Goal: Information Seeking & Learning: Learn about a topic

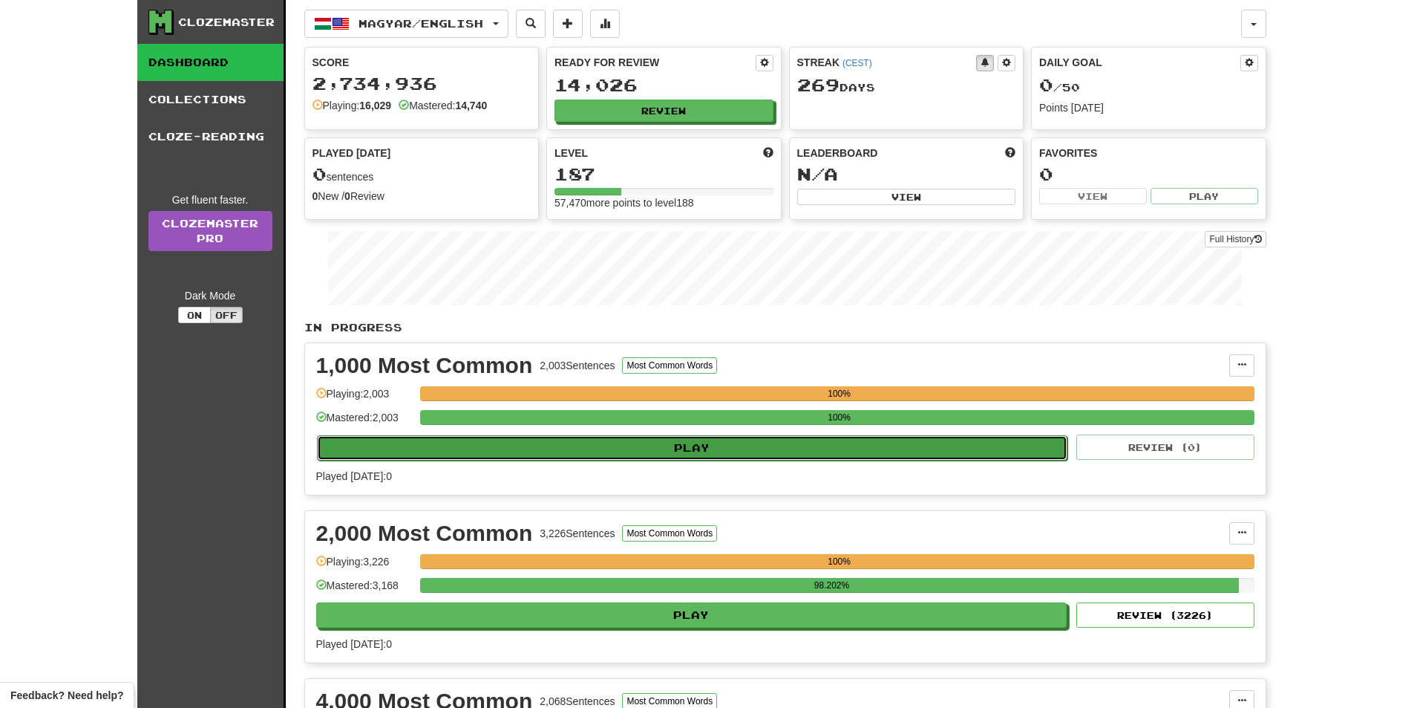
click at [682, 440] on button "Play" at bounding box center [692, 447] width 751 height 25
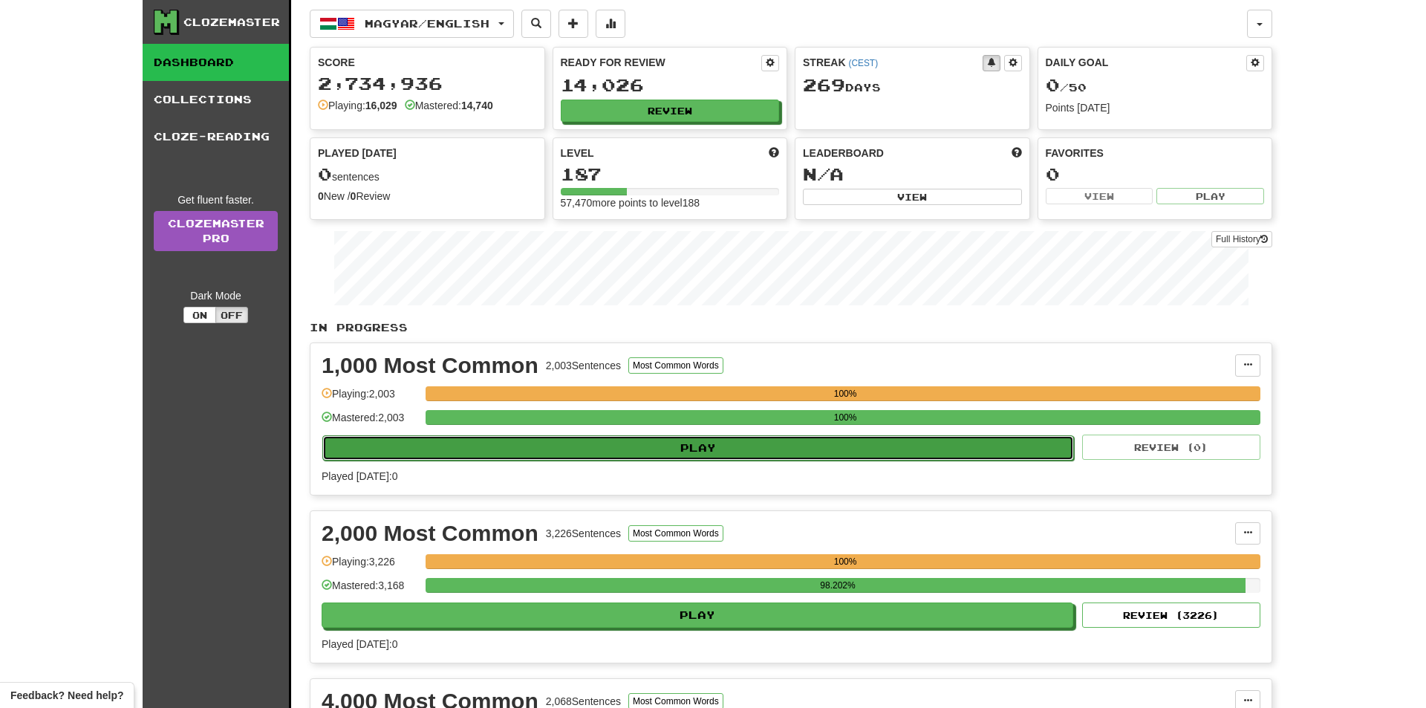
select select "**"
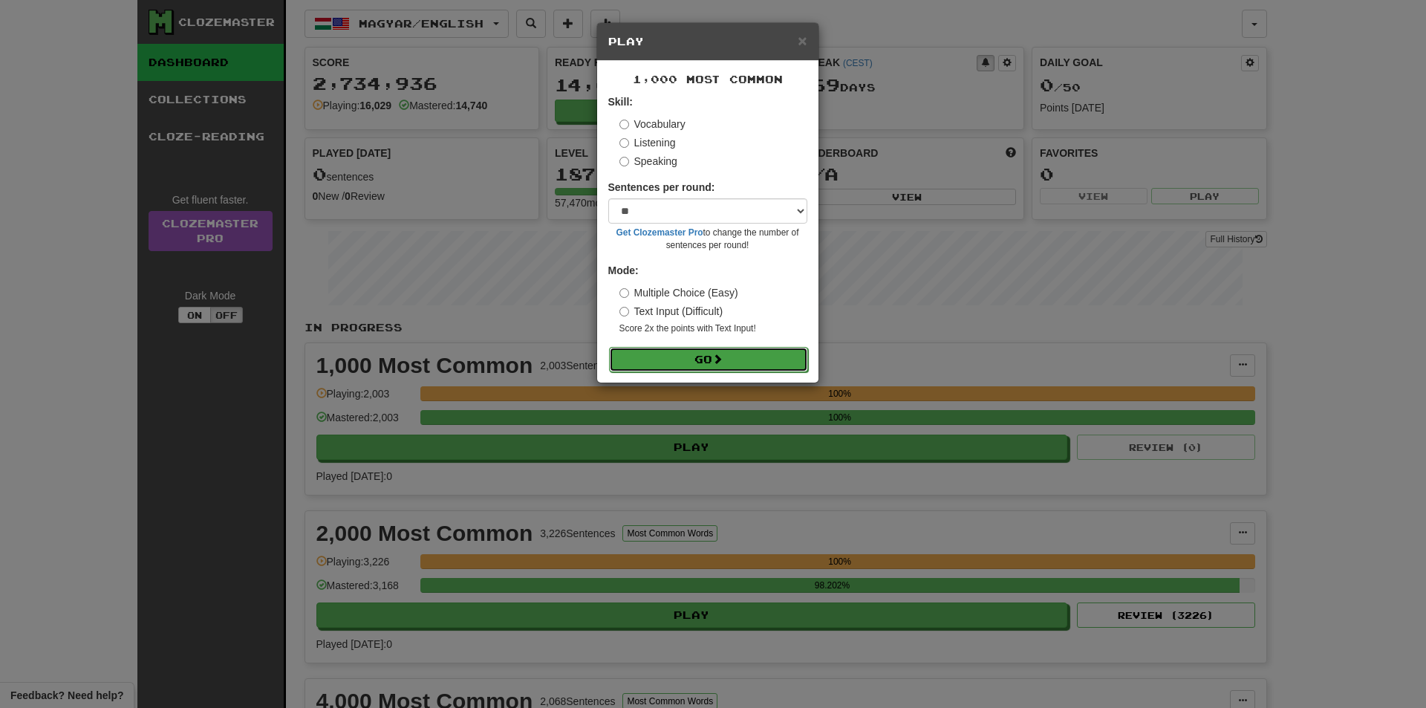
click at [696, 357] on button "Go" at bounding box center [708, 359] width 199 height 25
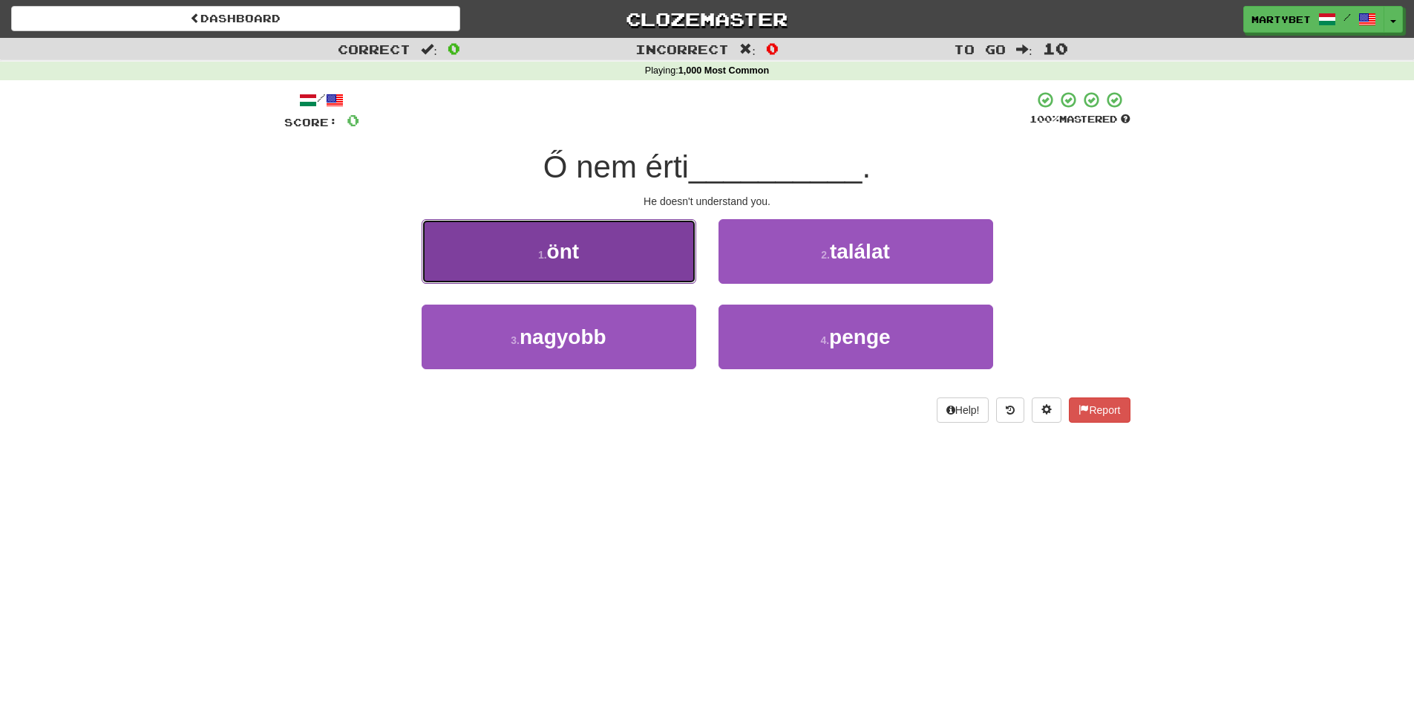
click at [582, 267] on button "1 . önt" at bounding box center [559, 251] width 275 height 65
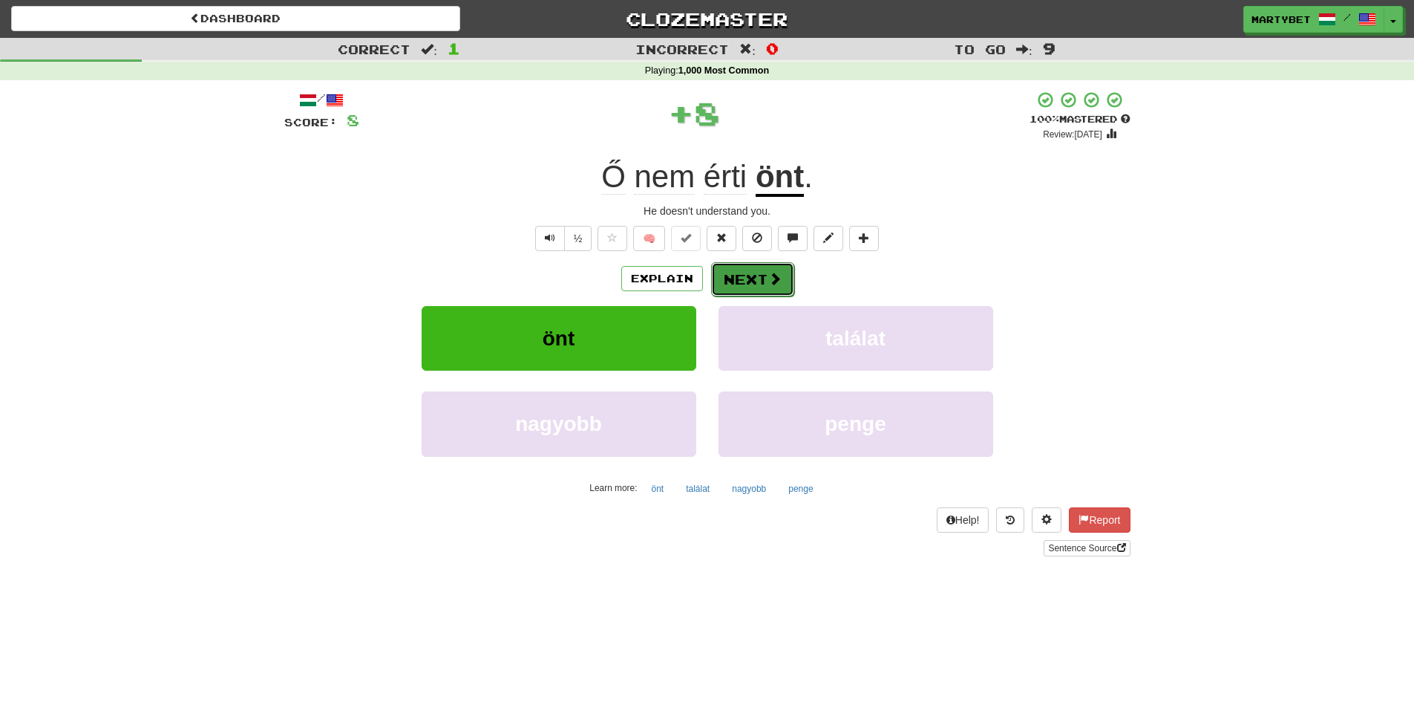
click at [751, 270] on button "Next" at bounding box center [752, 279] width 83 height 34
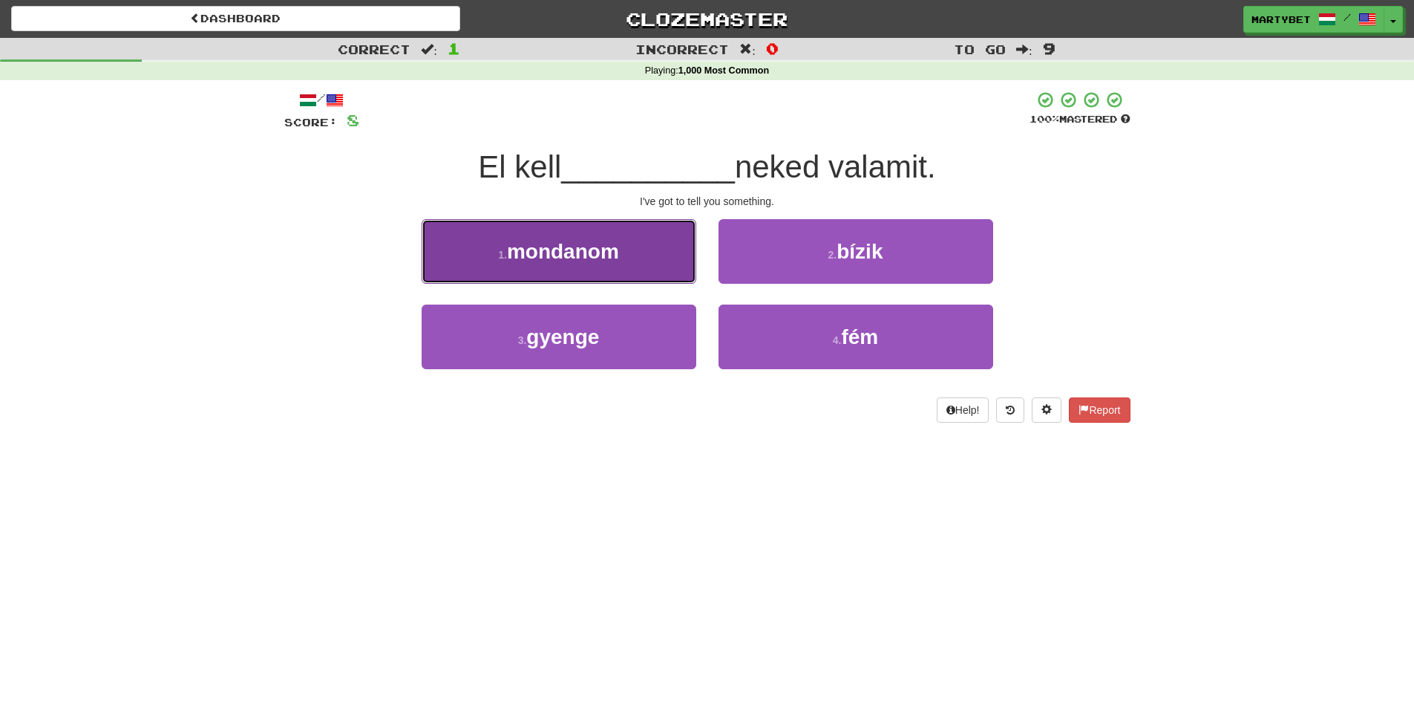
click at [561, 256] on span "mondanom" at bounding box center [563, 251] width 112 height 23
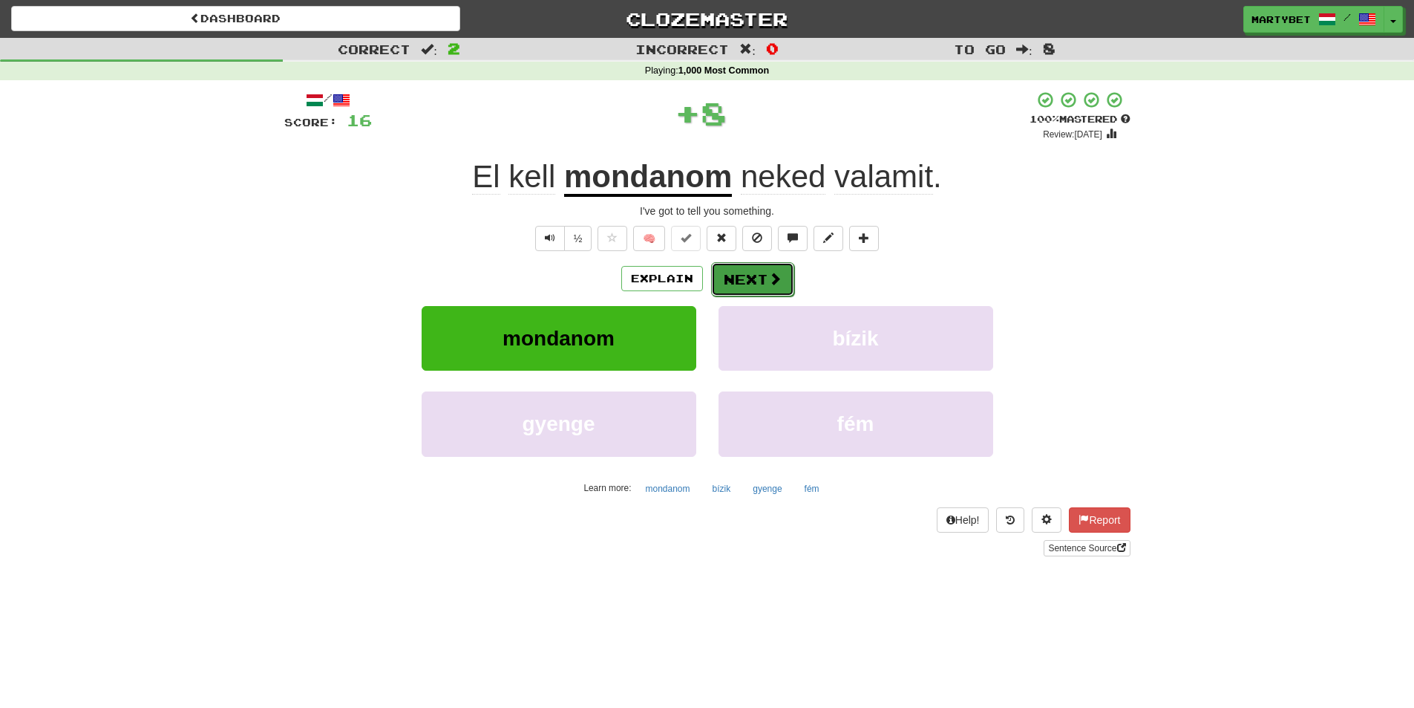
click at [779, 270] on button "Next" at bounding box center [752, 279] width 83 height 34
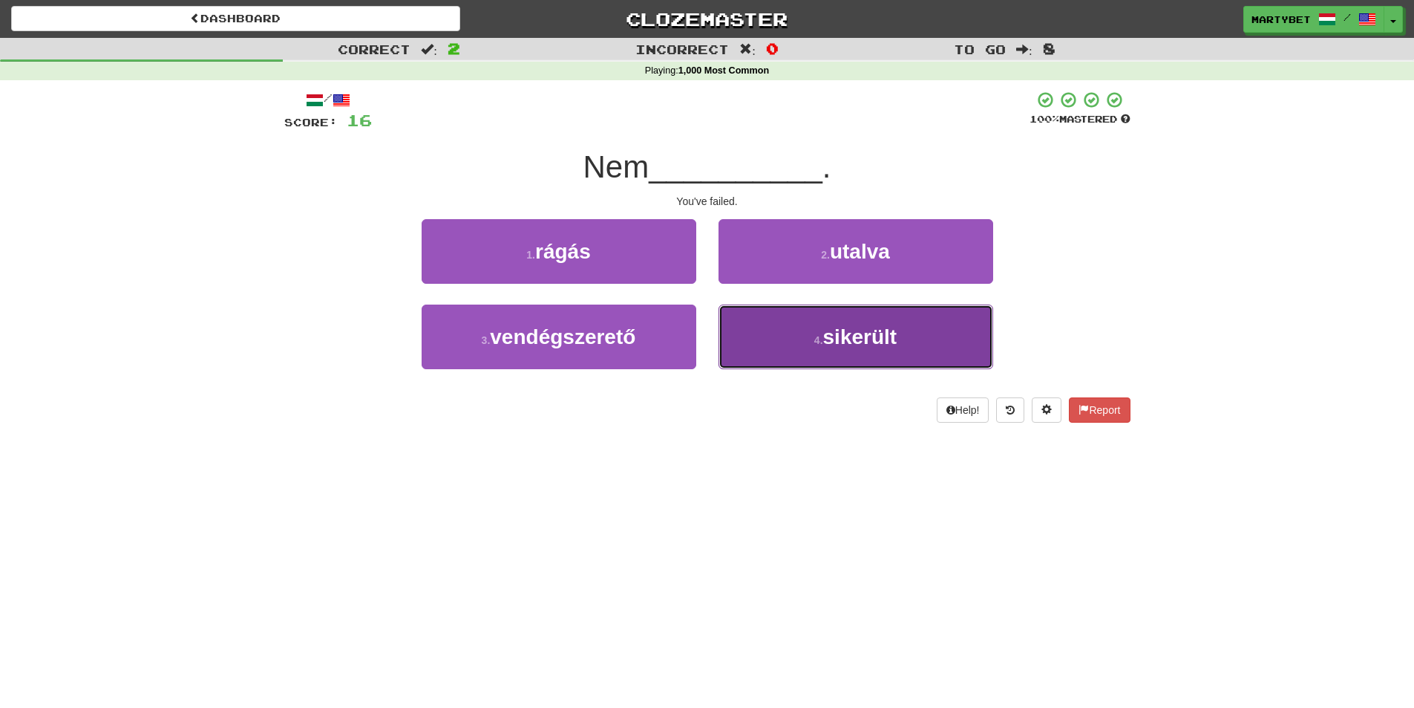
click at [854, 345] on span "sikerült" at bounding box center [860, 336] width 74 height 23
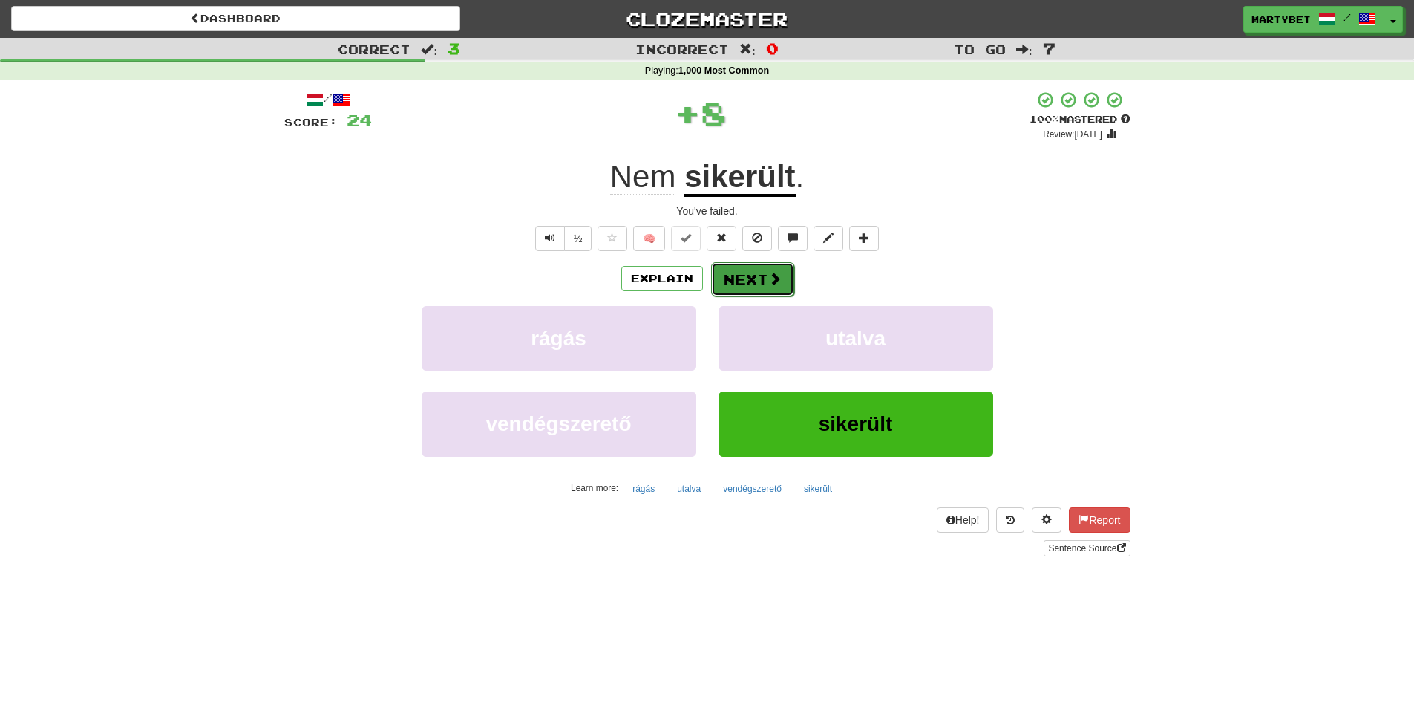
click at [759, 290] on button "Next" at bounding box center [752, 279] width 83 height 34
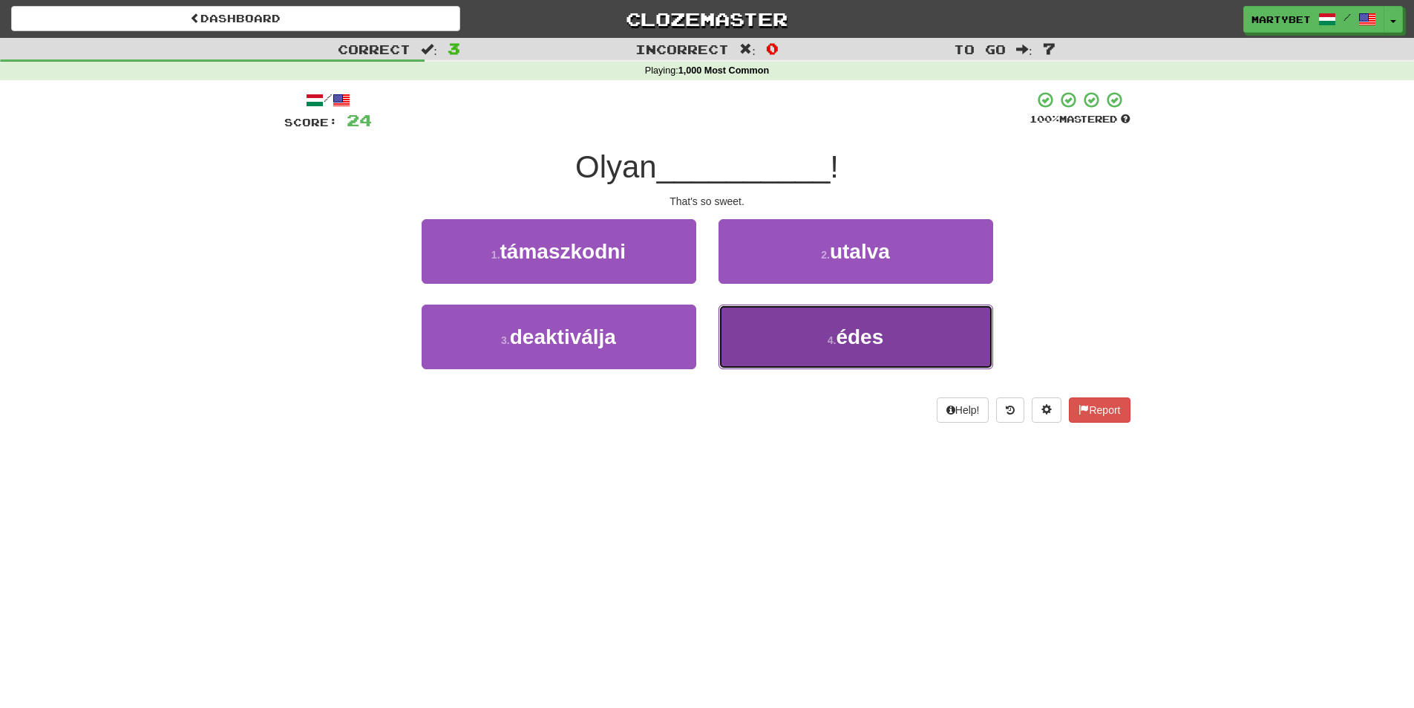
click at [852, 340] on span "édes" at bounding box center [860, 336] width 48 height 23
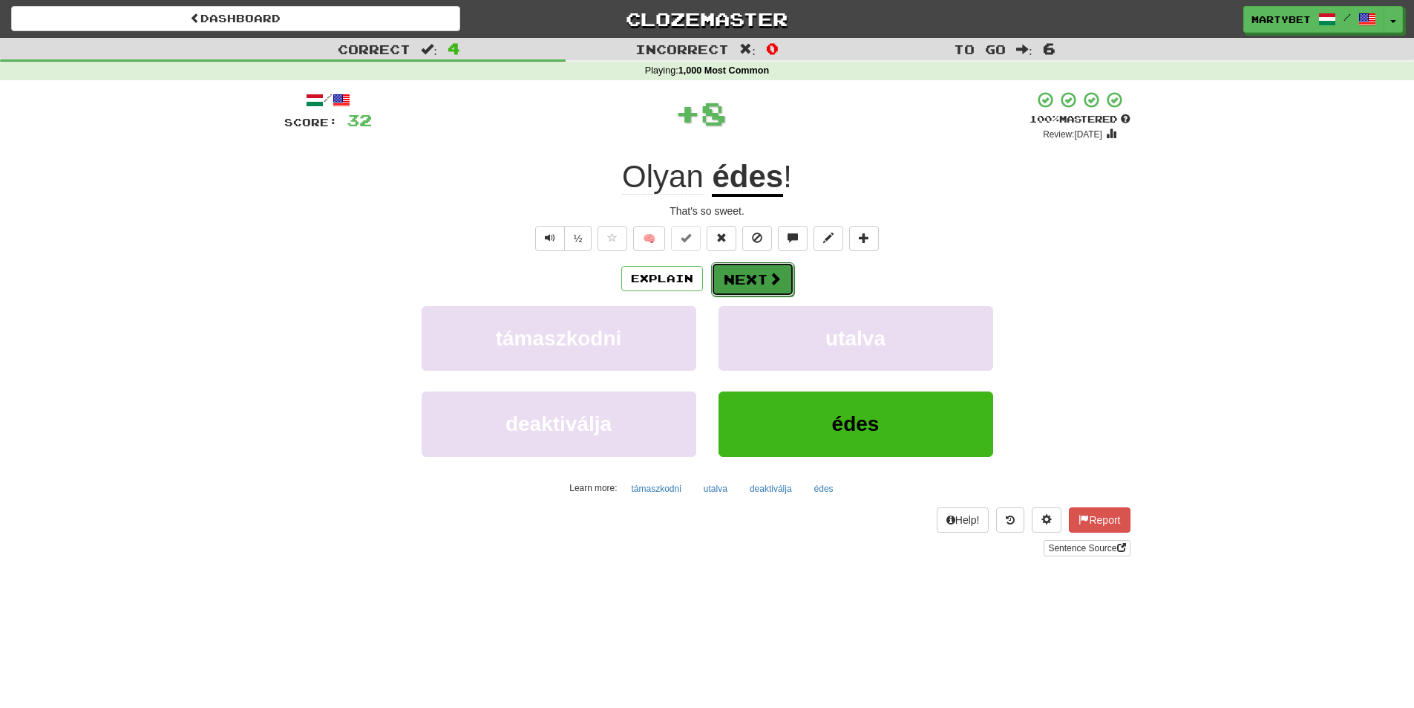
click at [750, 294] on button "Next" at bounding box center [752, 279] width 83 height 34
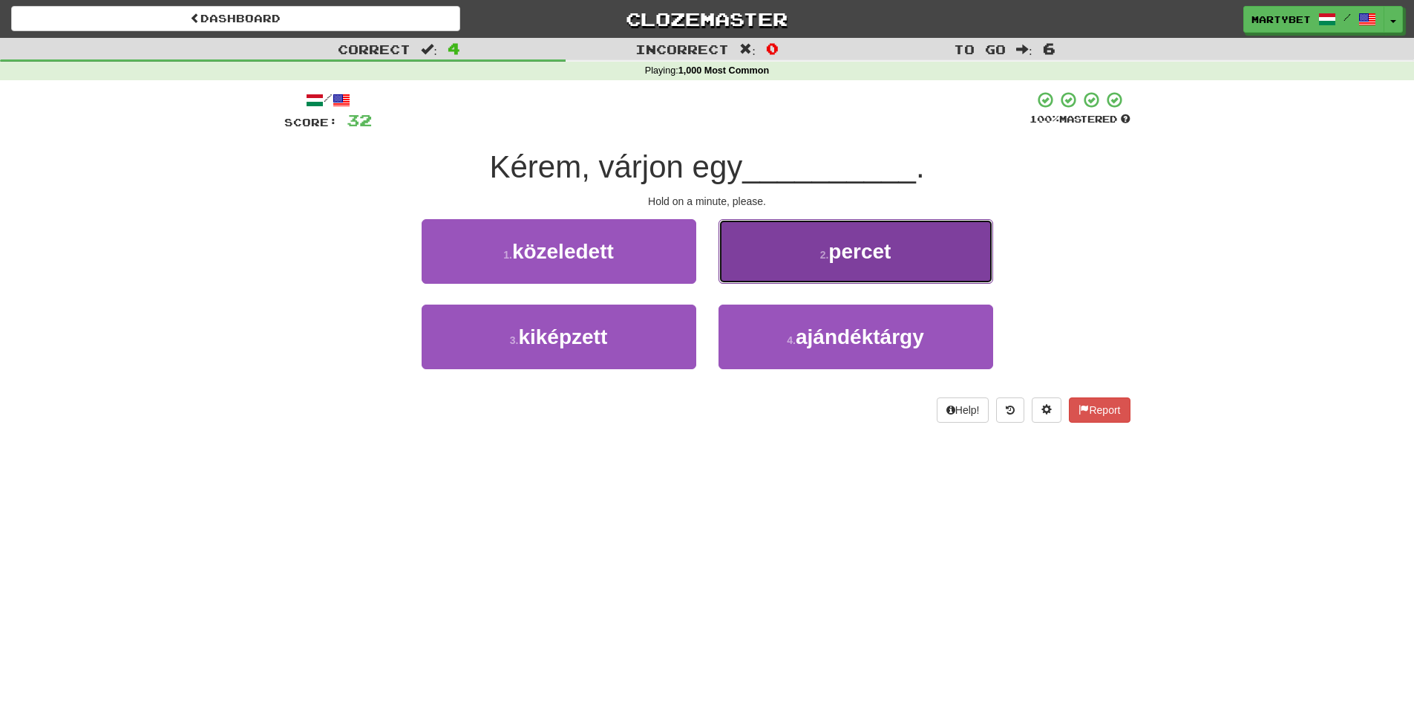
click at [875, 270] on button "2 . percet" at bounding box center [856, 251] width 275 height 65
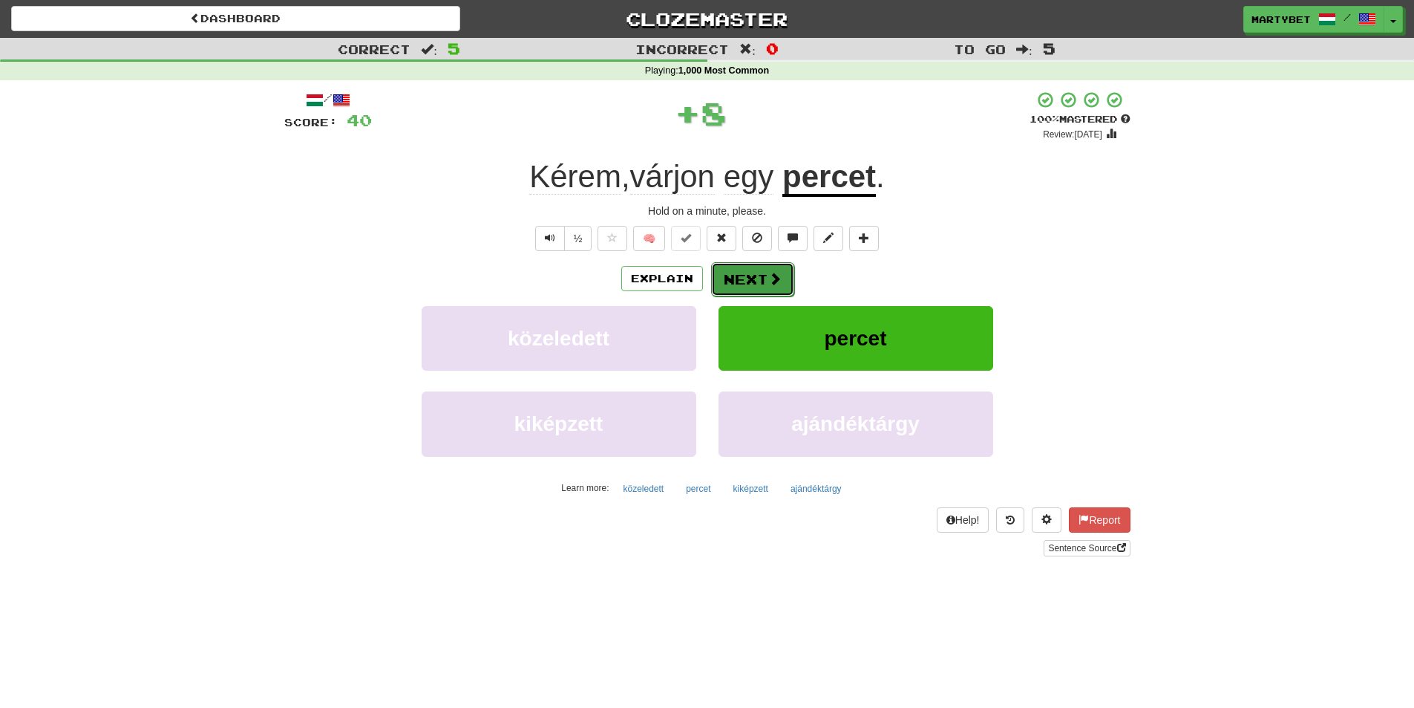
click at [750, 275] on button "Next" at bounding box center [752, 279] width 83 height 34
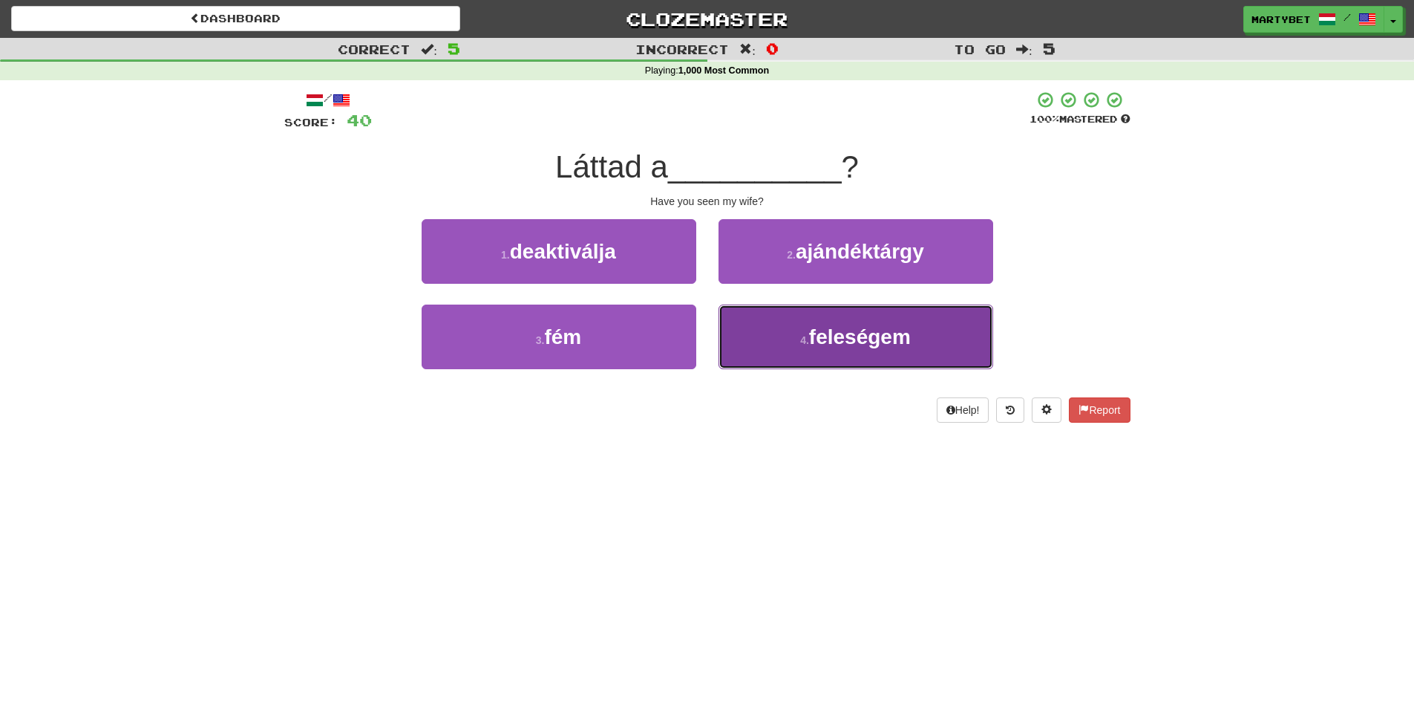
click at [849, 345] on span "feleségem" at bounding box center [860, 336] width 102 height 23
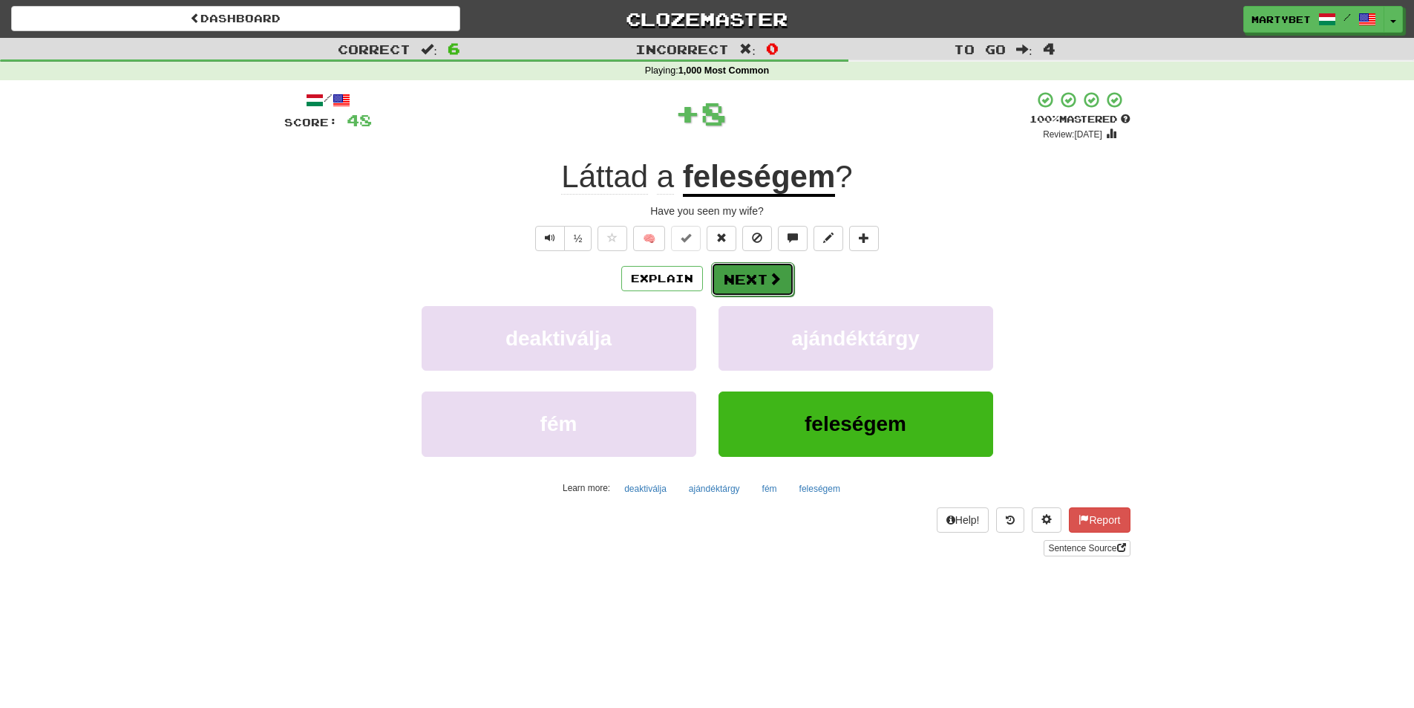
click at [737, 295] on button "Next" at bounding box center [752, 279] width 83 height 34
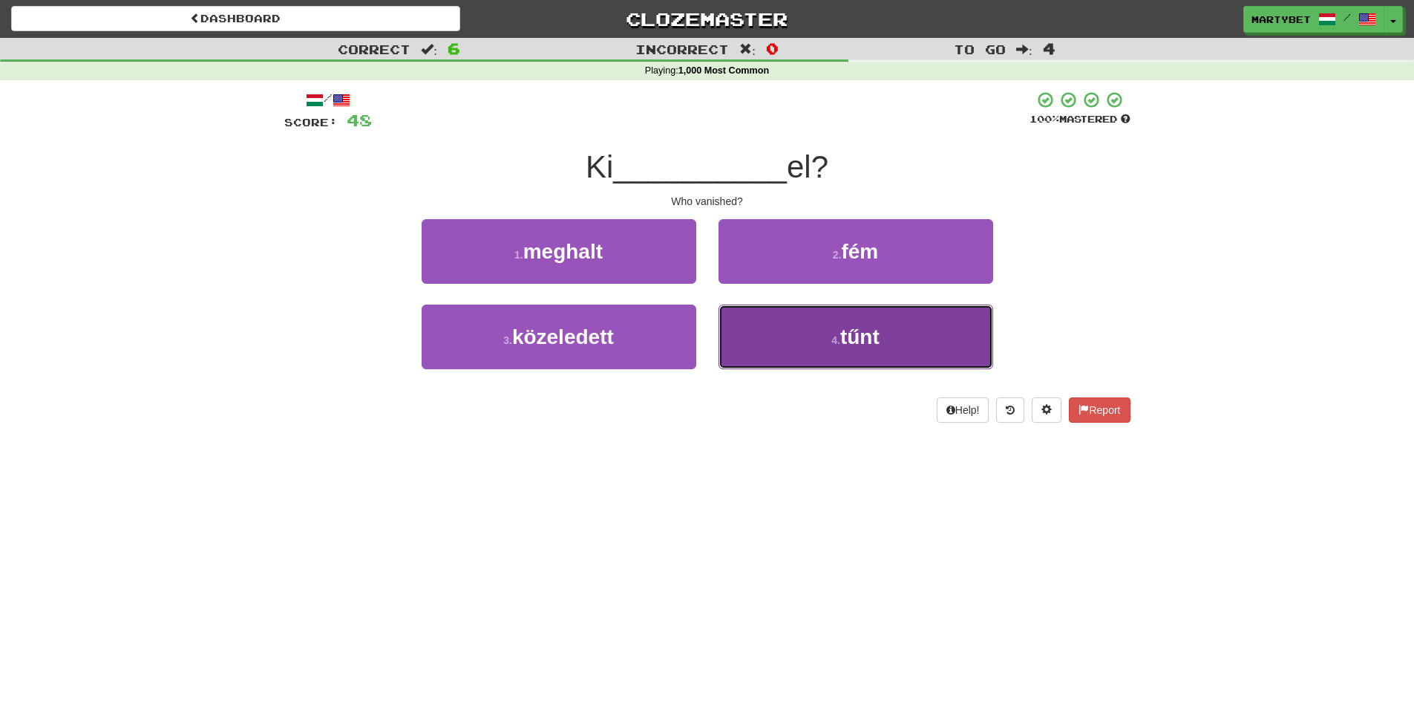
click at [846, 339] on span "tűnt" at bounding box center [860, 336] width 39 height 23
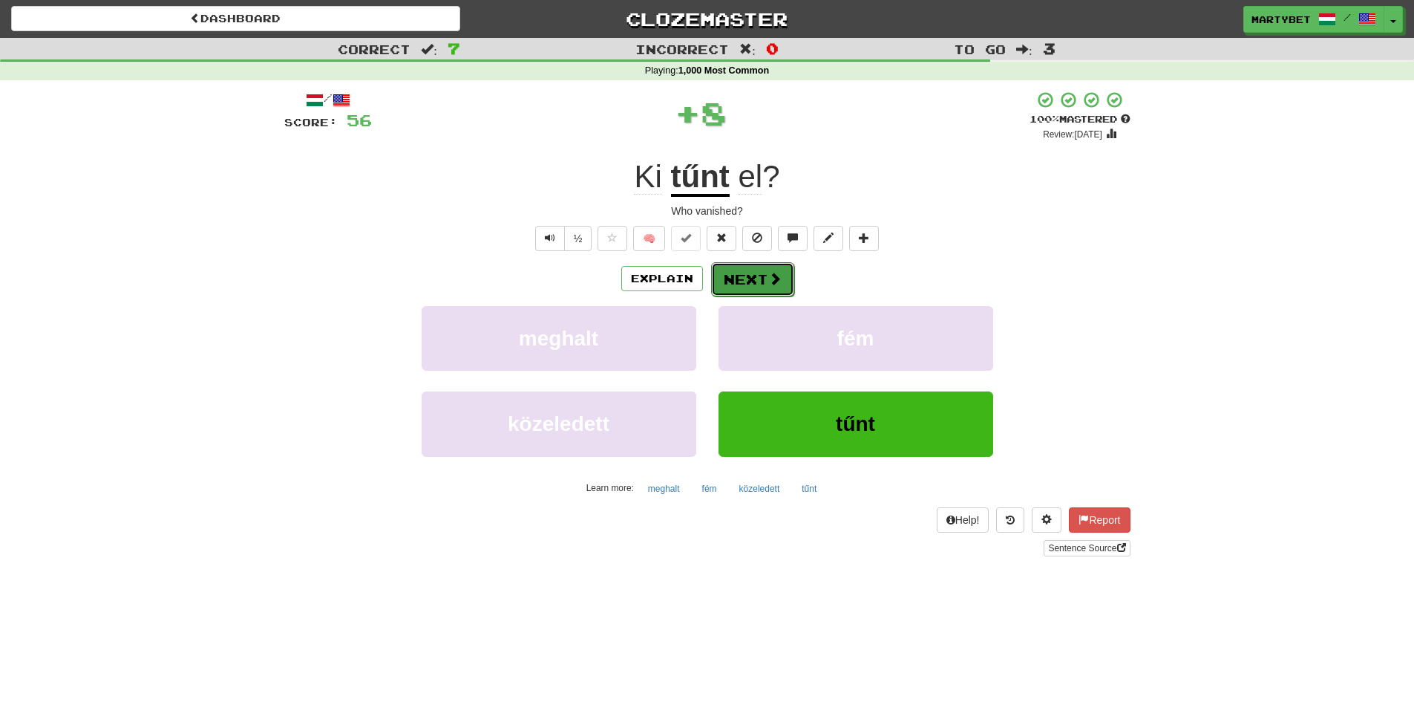
click at [745, 285] on button "Next" at bounding box center [752, 279] width 83 height 34
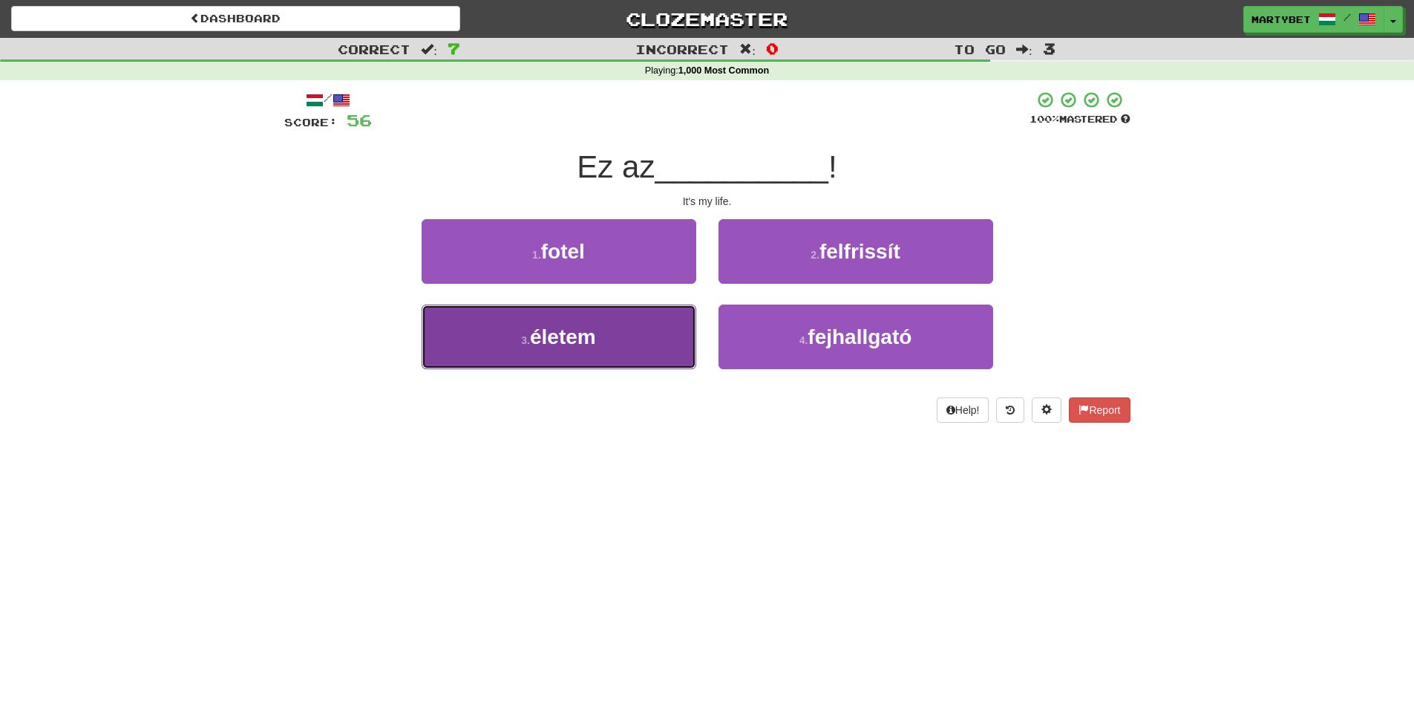
click at [572, 333] on span "életem" at bounding box center [563, 336] width 66 height 23
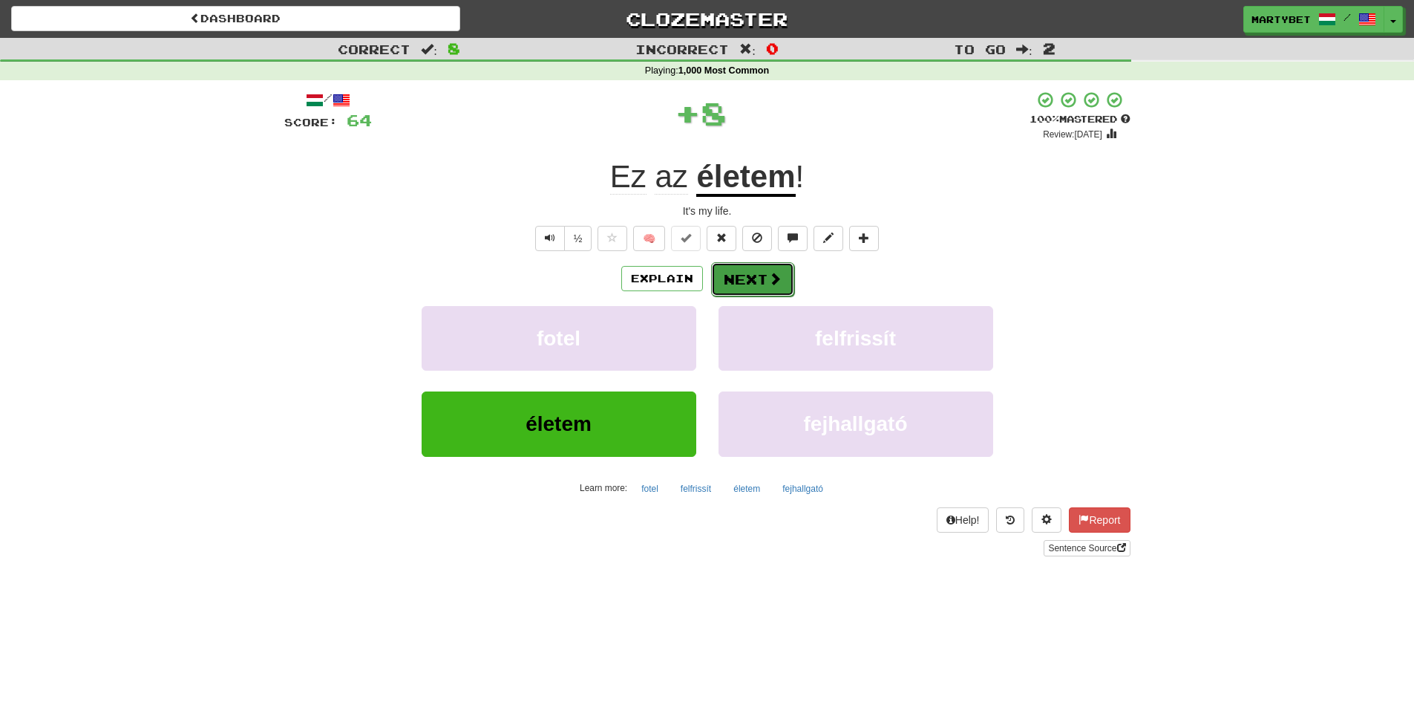
click at [737, 281] on button "Next" at bounding box center [752, 279] width 83 height 34
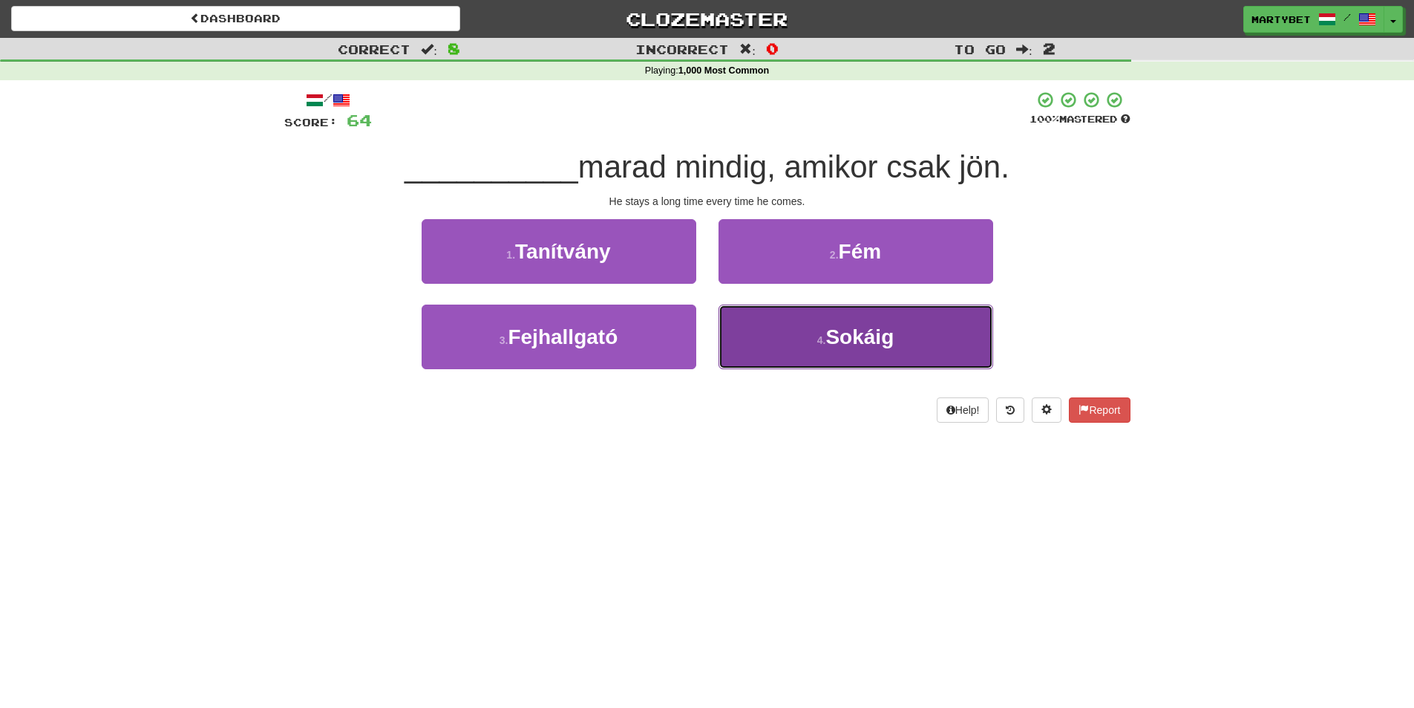
click at [861, 333] on span "Sokáig" at bounding box center [860, 336] width 68 height 23
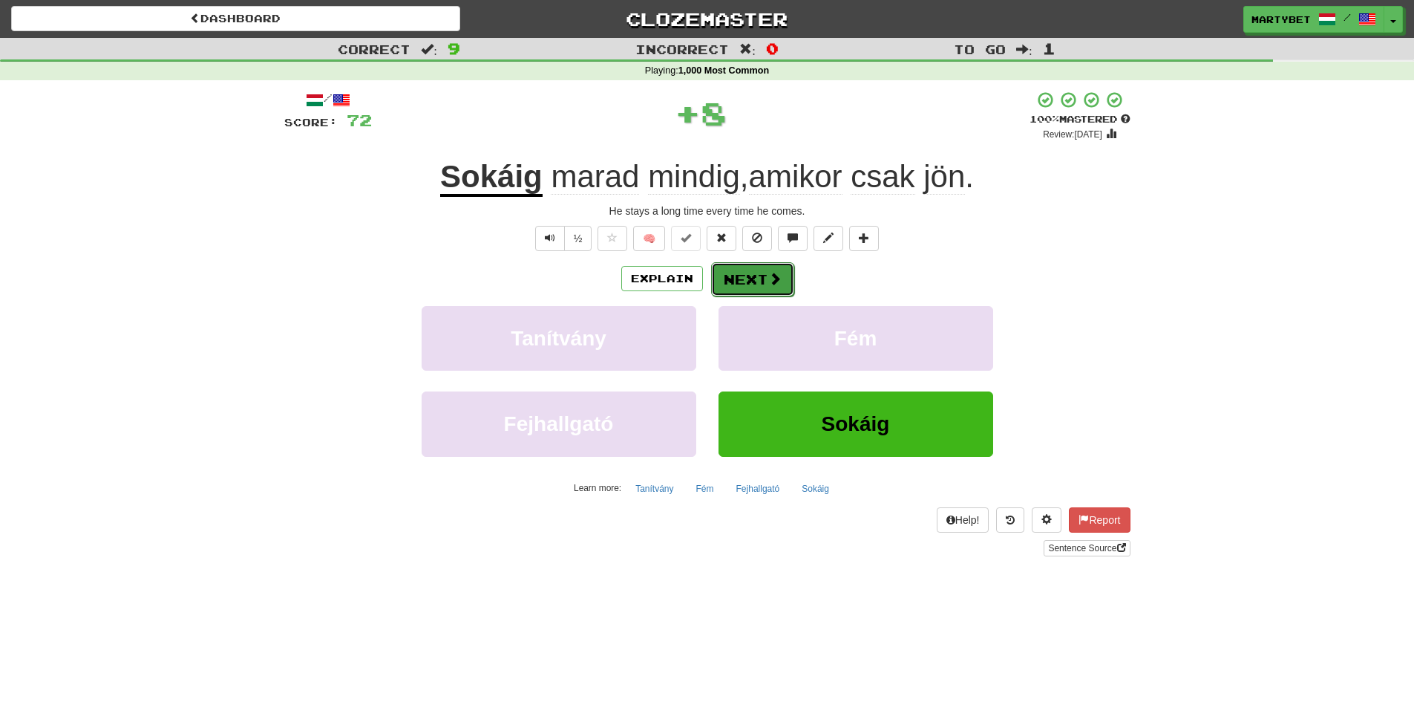
click at [754, 280] on button "Next" at bounding box center [752, 279] width 83 height 34
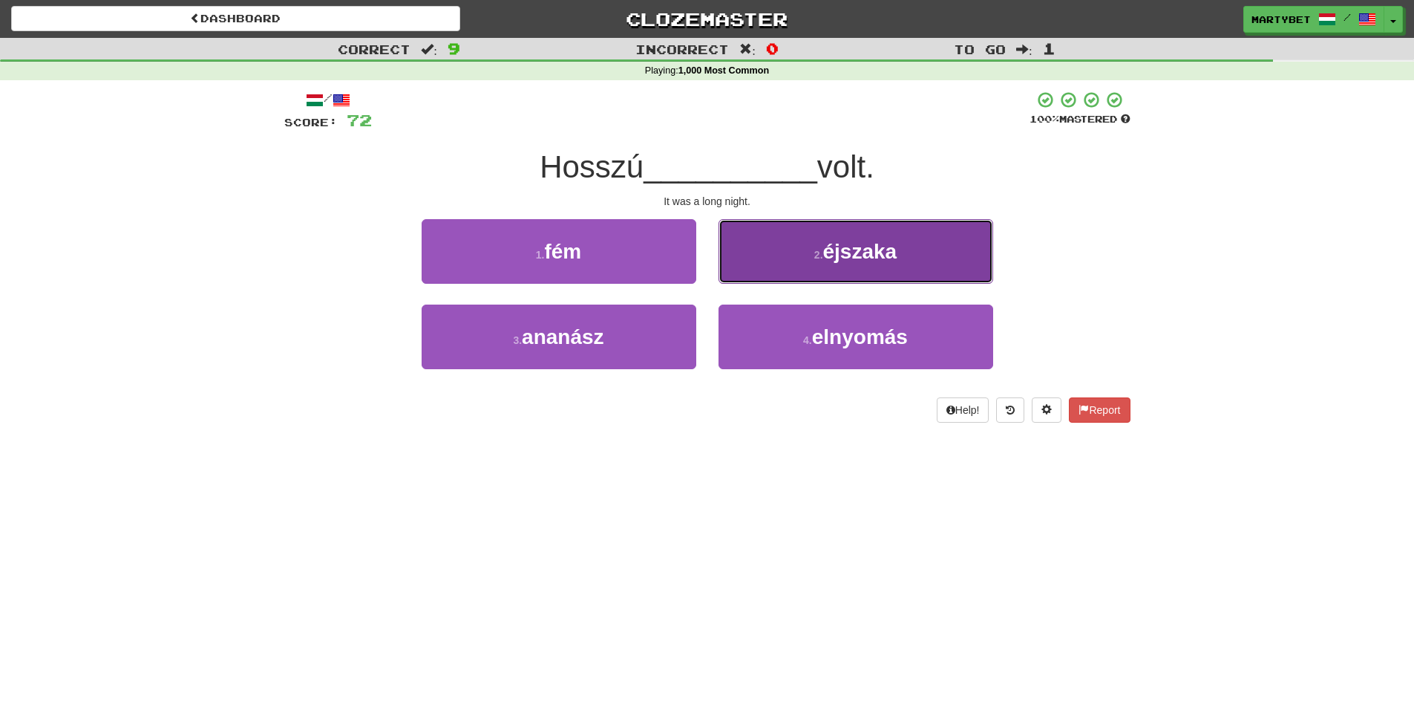
click at [882, 249] on span "éjszaka" at bounding box center [860, 251] width 74 height 23
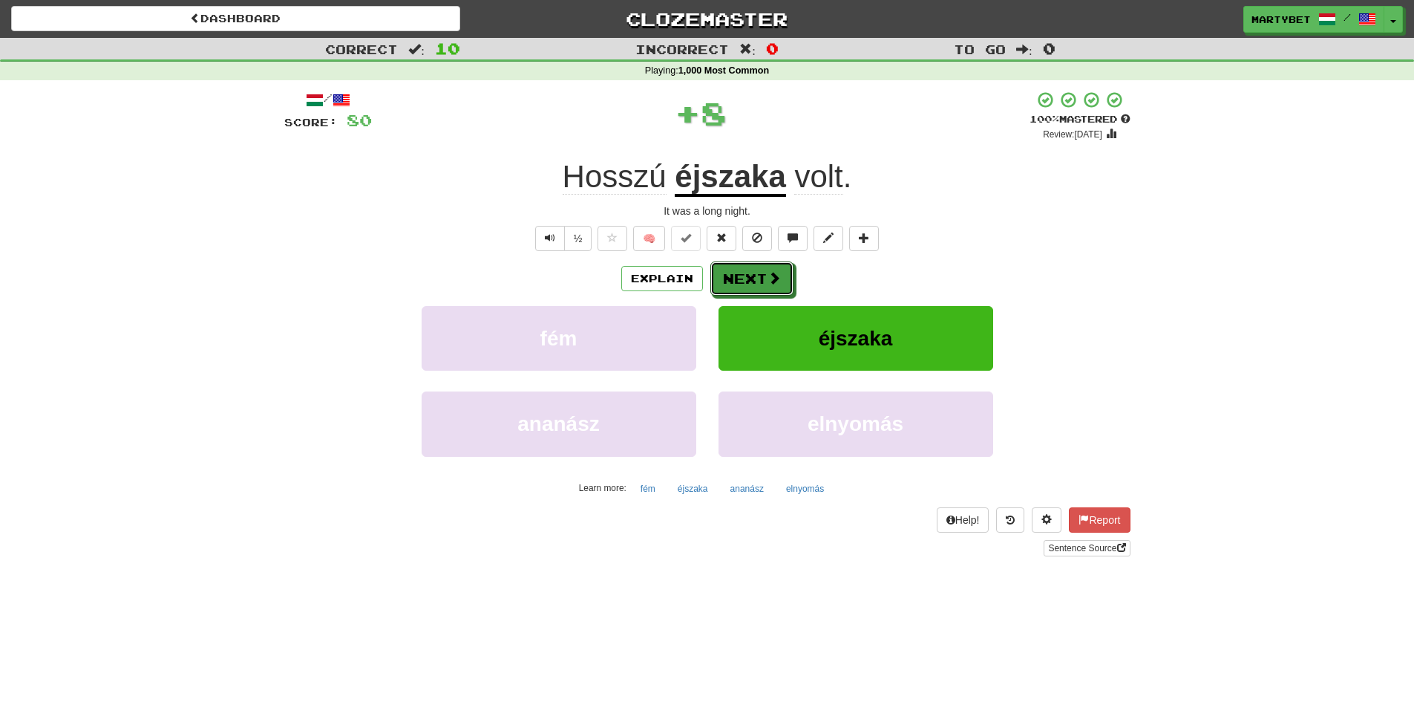
click at [773, 269] on button "Next" at bounding box center [752, 278] width 83 height 34
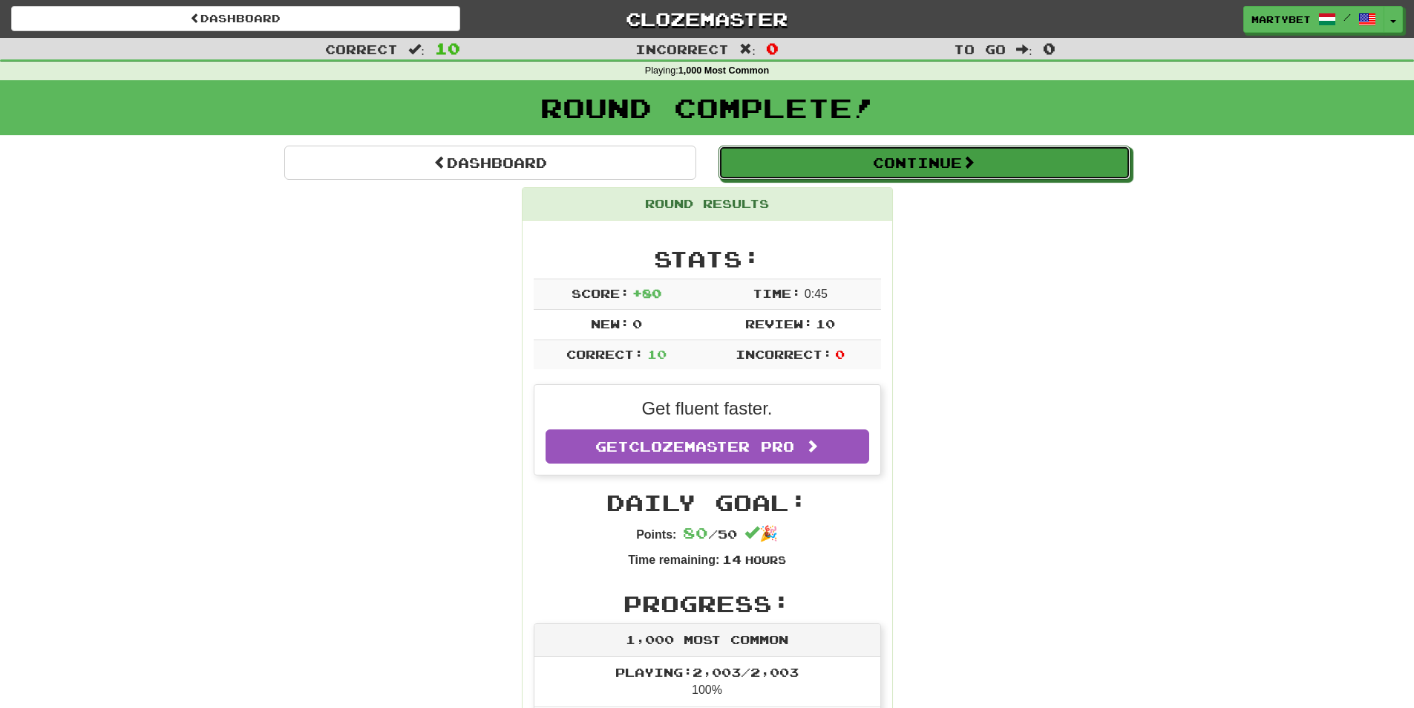
click at [880, 167] on button "Continue" at bounding box center [925, 163] width 412 height 34
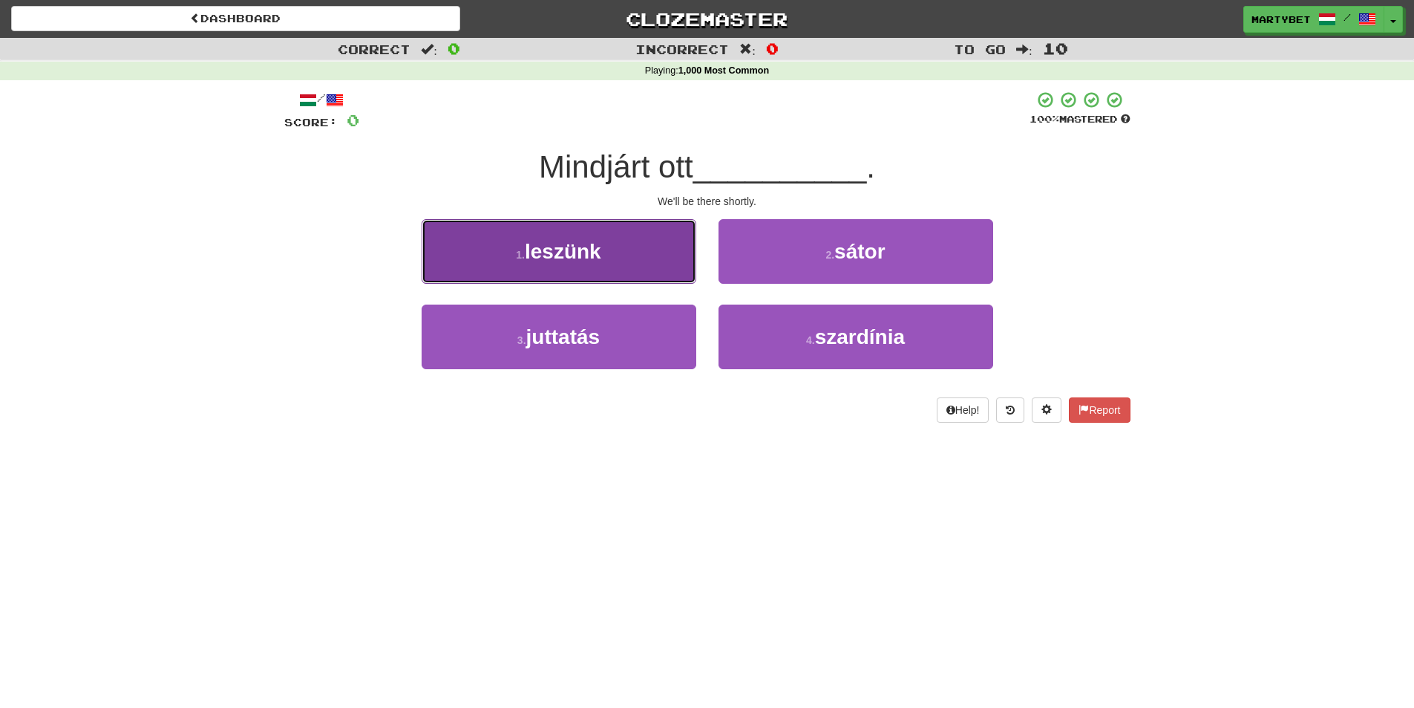
click at [570, 255] on span "leszünk" at bounding box center [563, 251] width 76 height 23
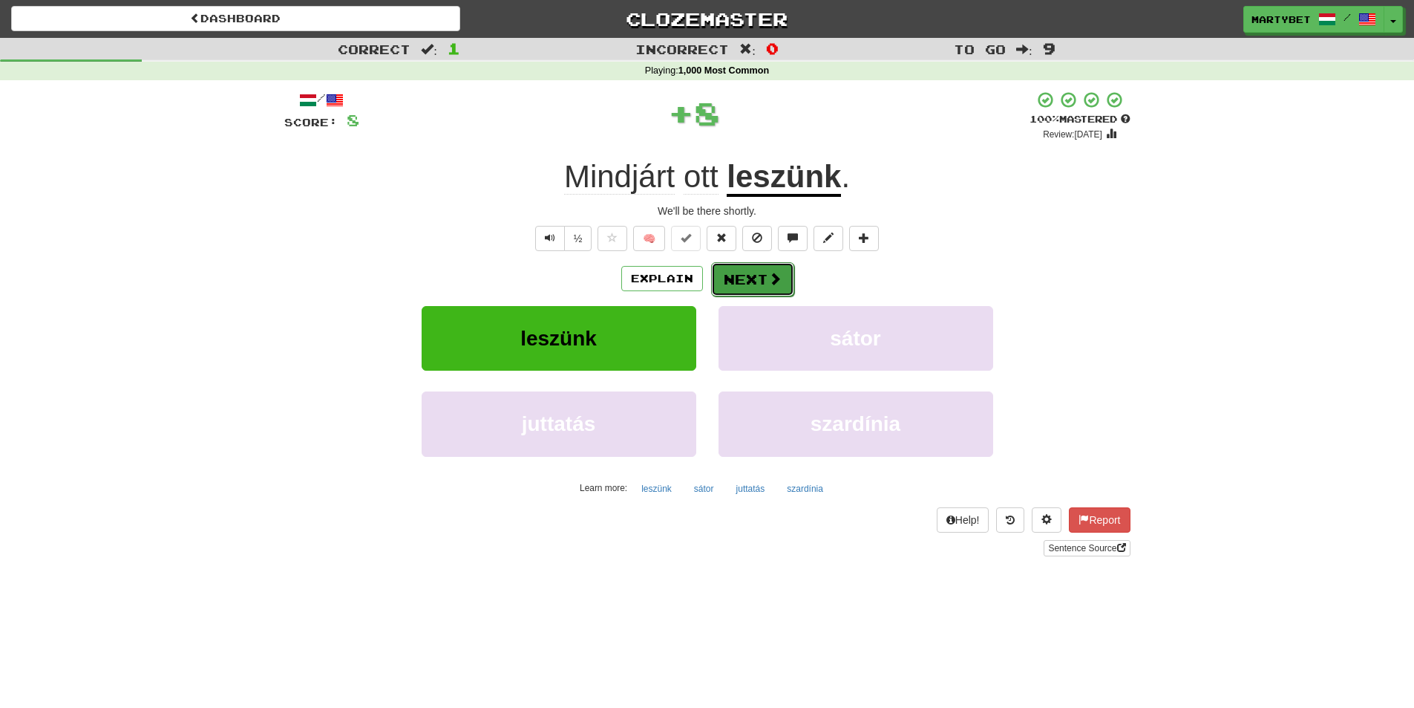
click at [731, 275] on button "Next" at bounding box center [752, 279] width 83 height 34
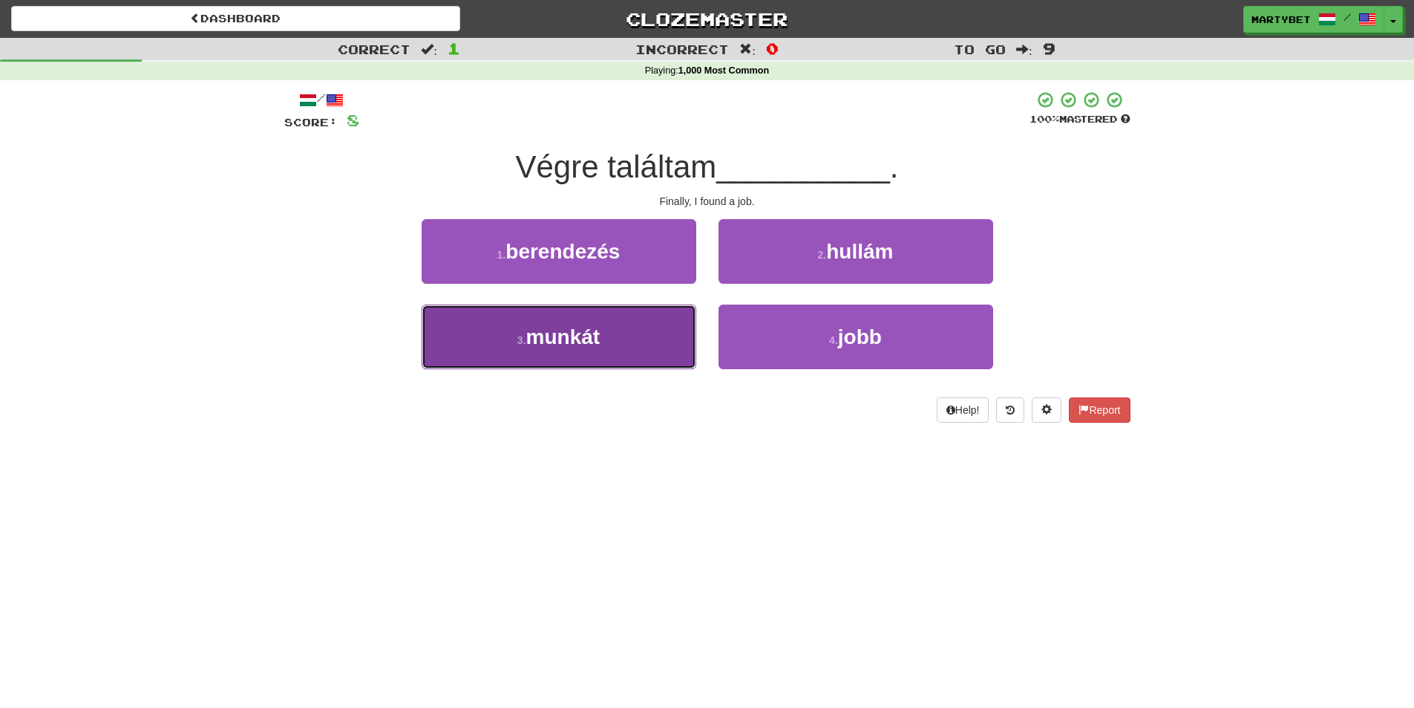
click at [553, 331] on span "munkát" at bounding box center [563, 336] width 74 height 23
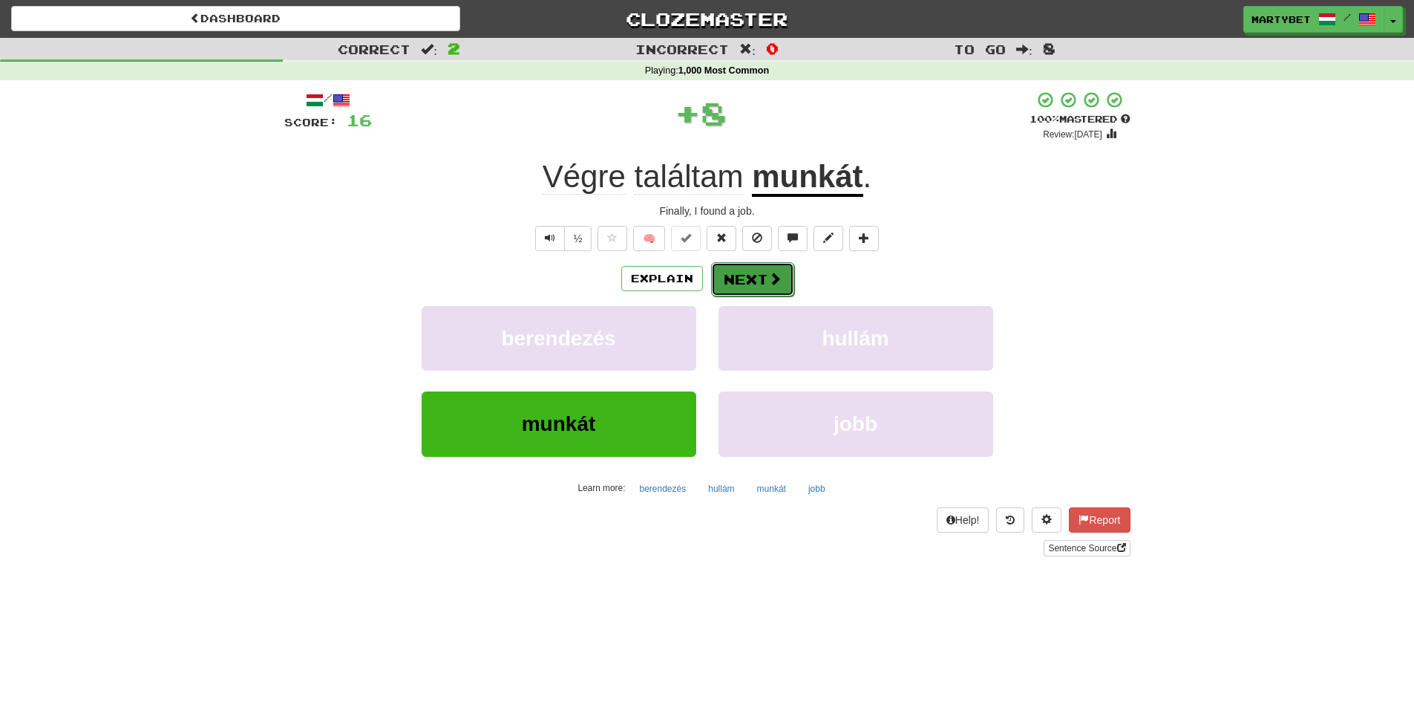
click at [717, 285] on button "Next" at bounding box center [752, 279] width 83 height 34
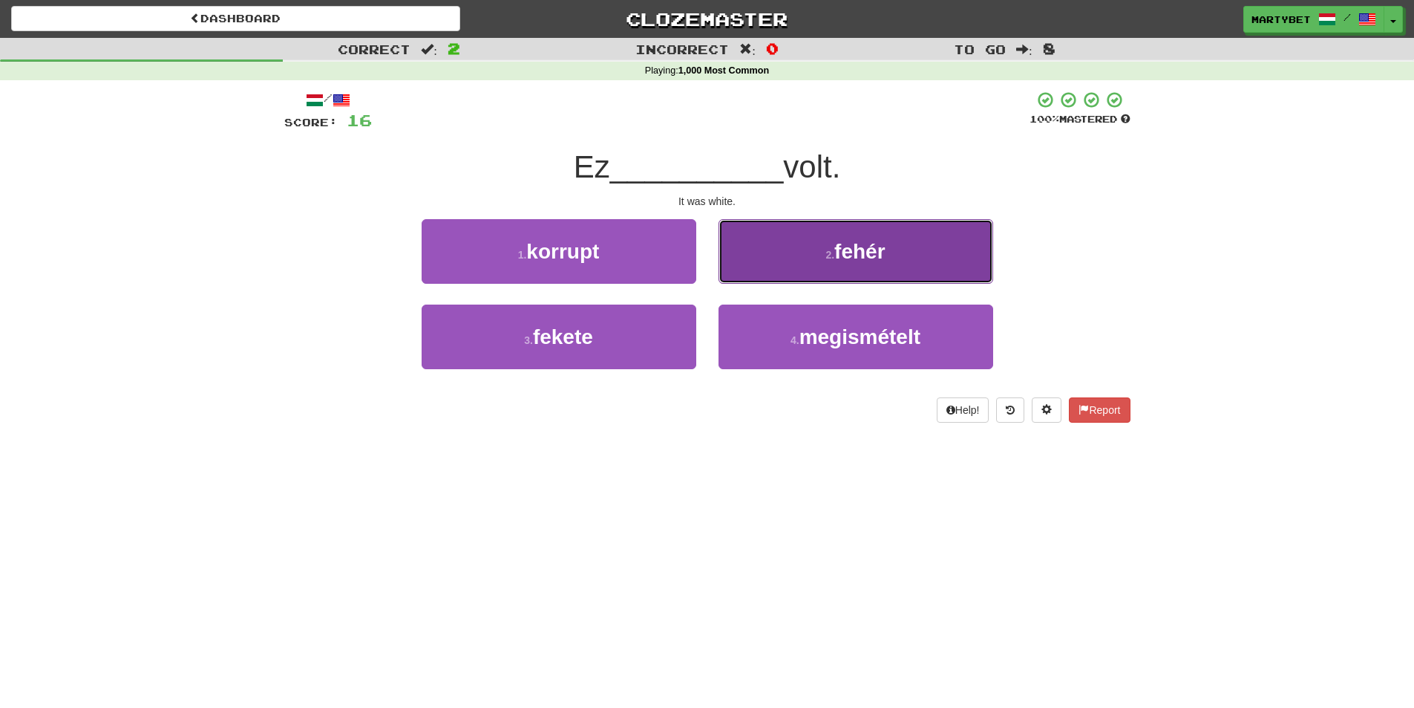
click at [848, 259] on span "fehér" at bounding box center [860, 251] width 50 height 23
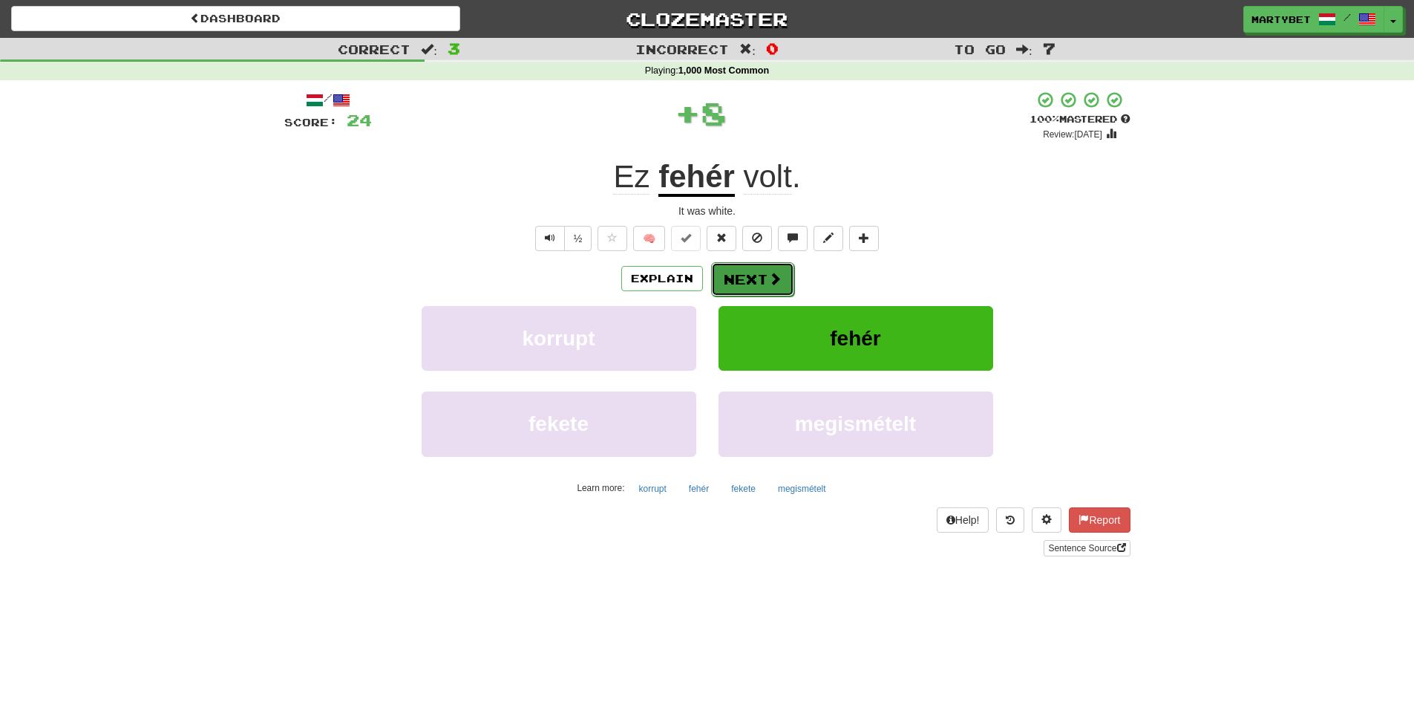
click at [750, 273] on button "Next" at bounding box center [752, 279] width 83 height 34
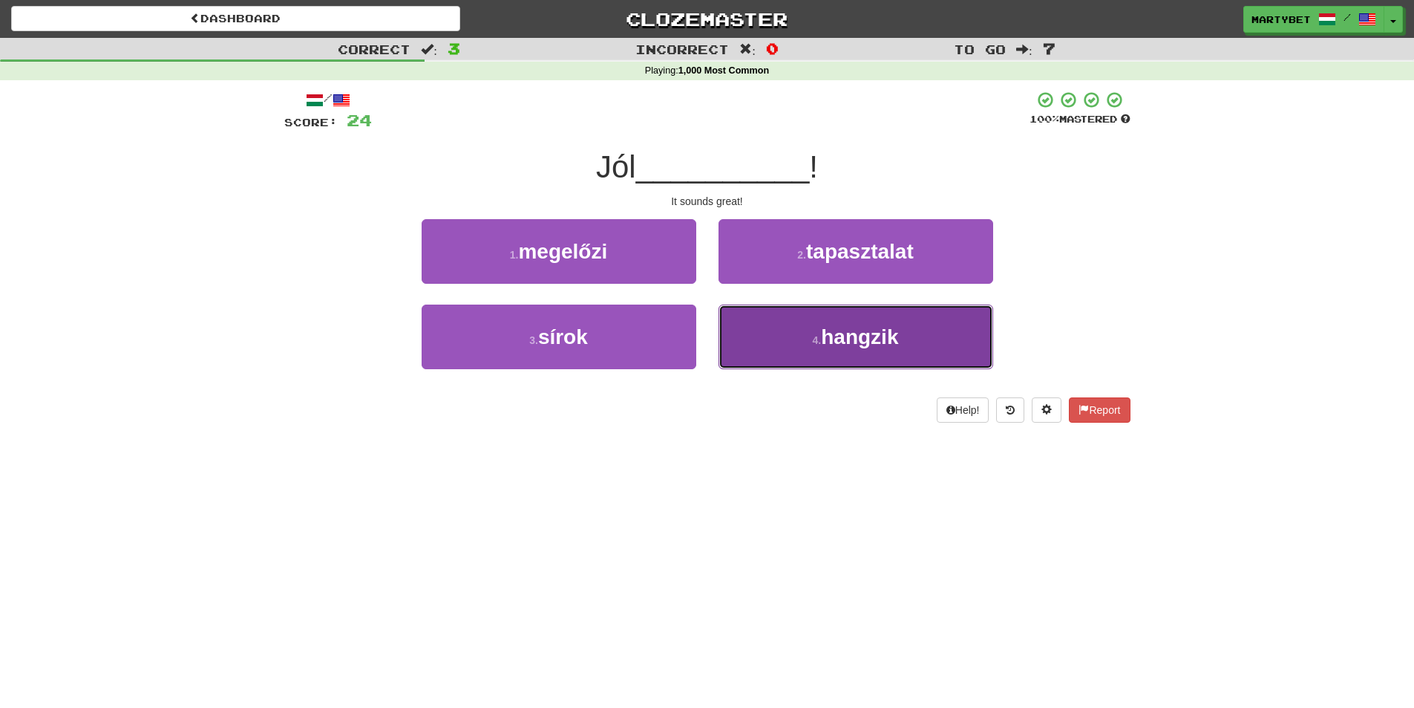
click at [848, 336] on span "hangzik" at bounding box center [859, 336] width 77 height 23
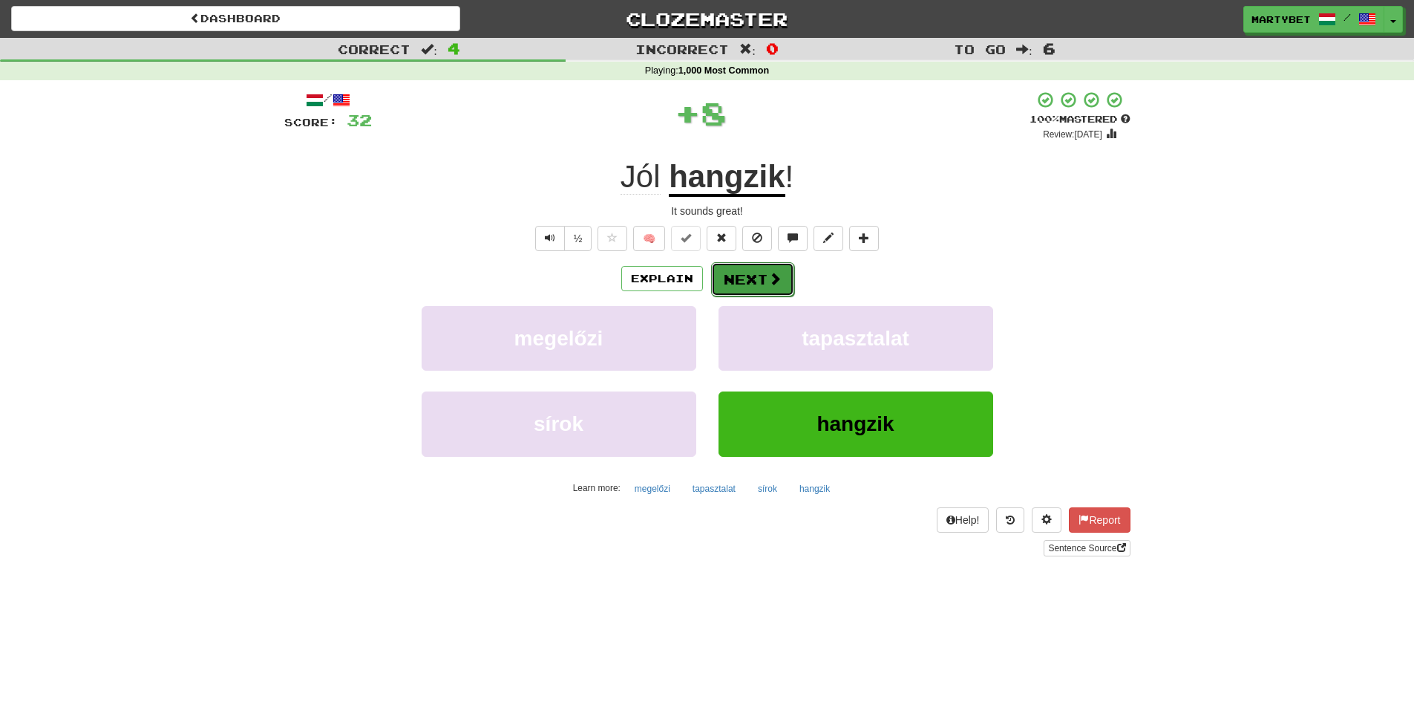
click at [743, 284] on button "Next" at bounding box center [752, 279] width 83 height 34
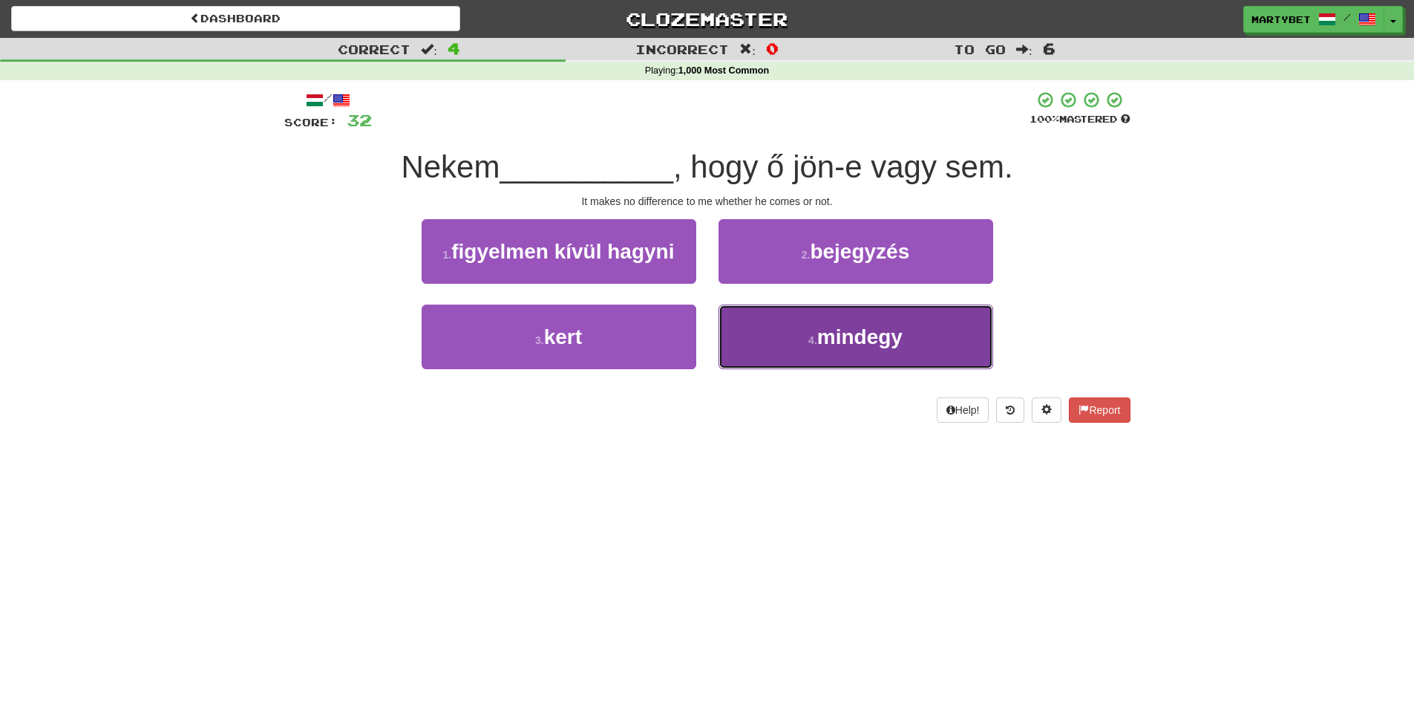
click at [884, 341] on span "mindegy" at bounding box center [860, 336] width 85 height 23
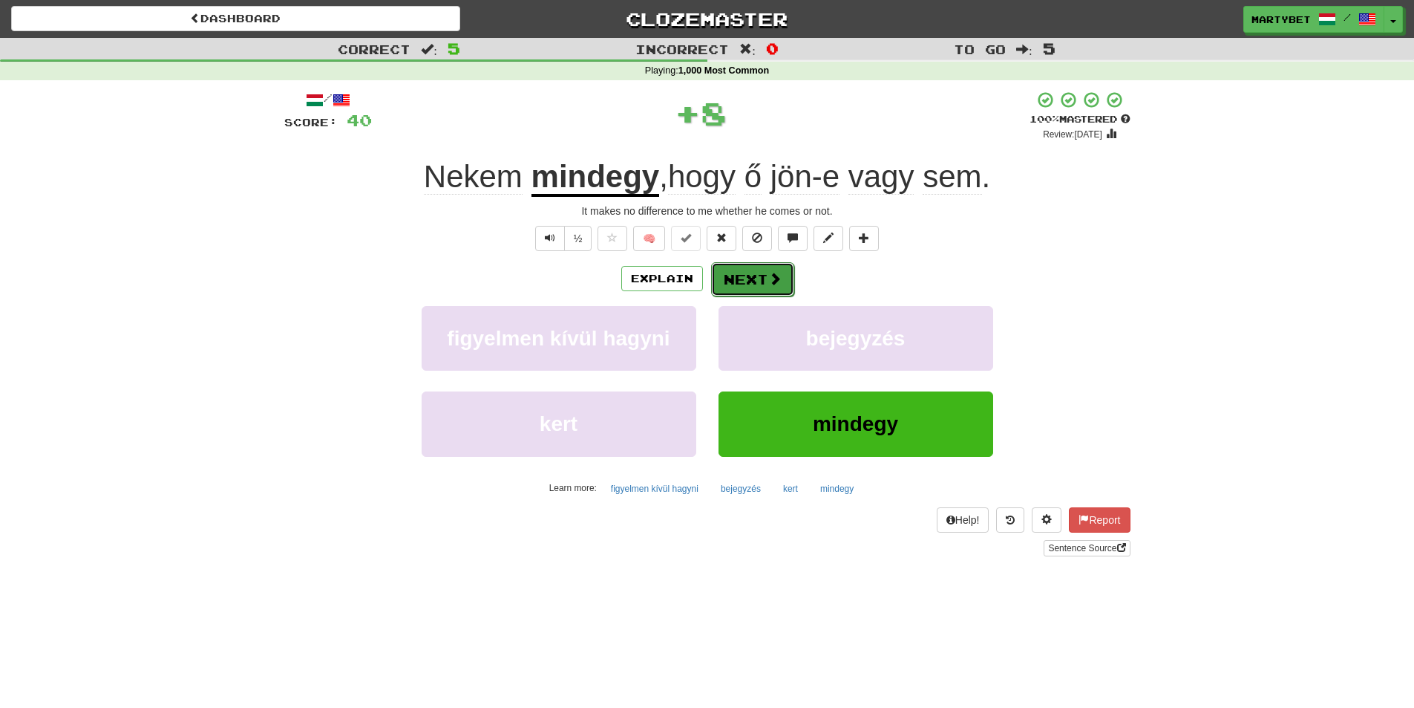
click at [754, 283] on button "Next" at bounding box center [752, 279] width 83 height 34
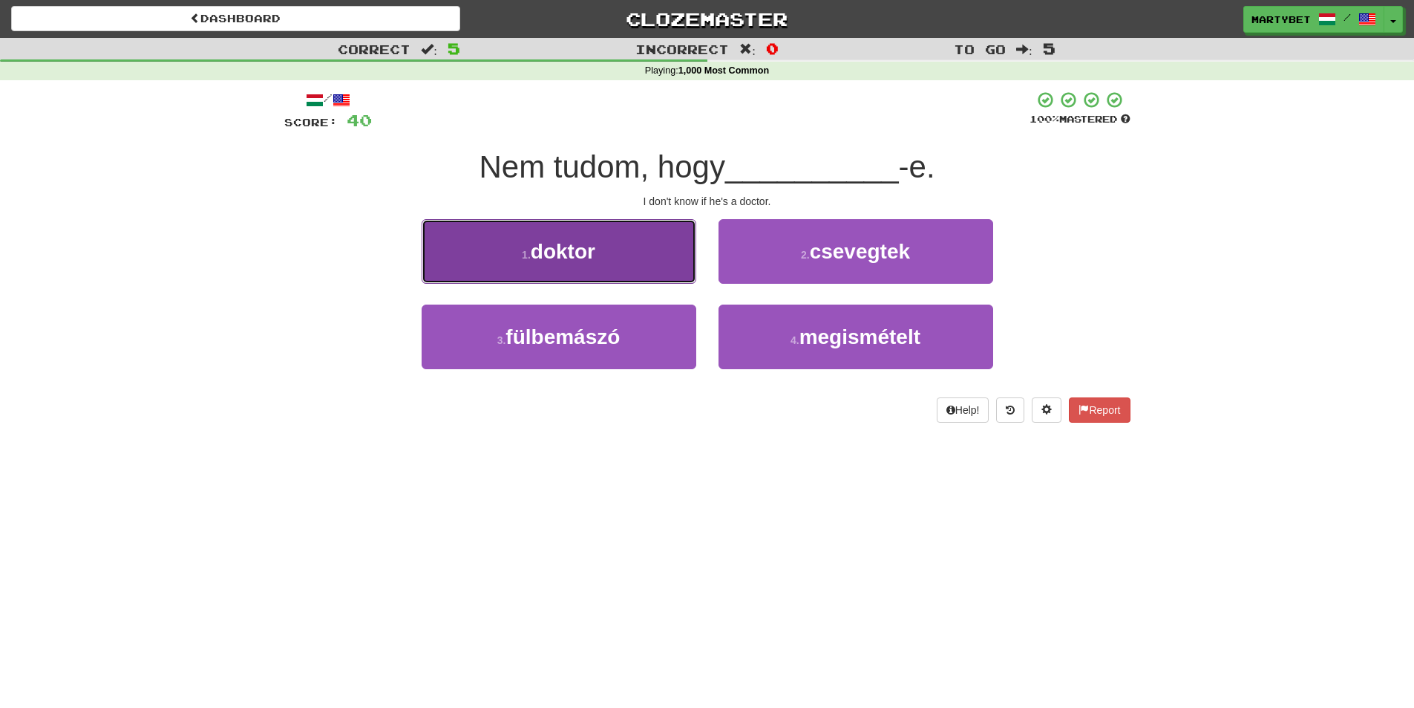
click at [575, 265] on button "1 . doktor" at bounding box center [559, 251] width 275 height 65
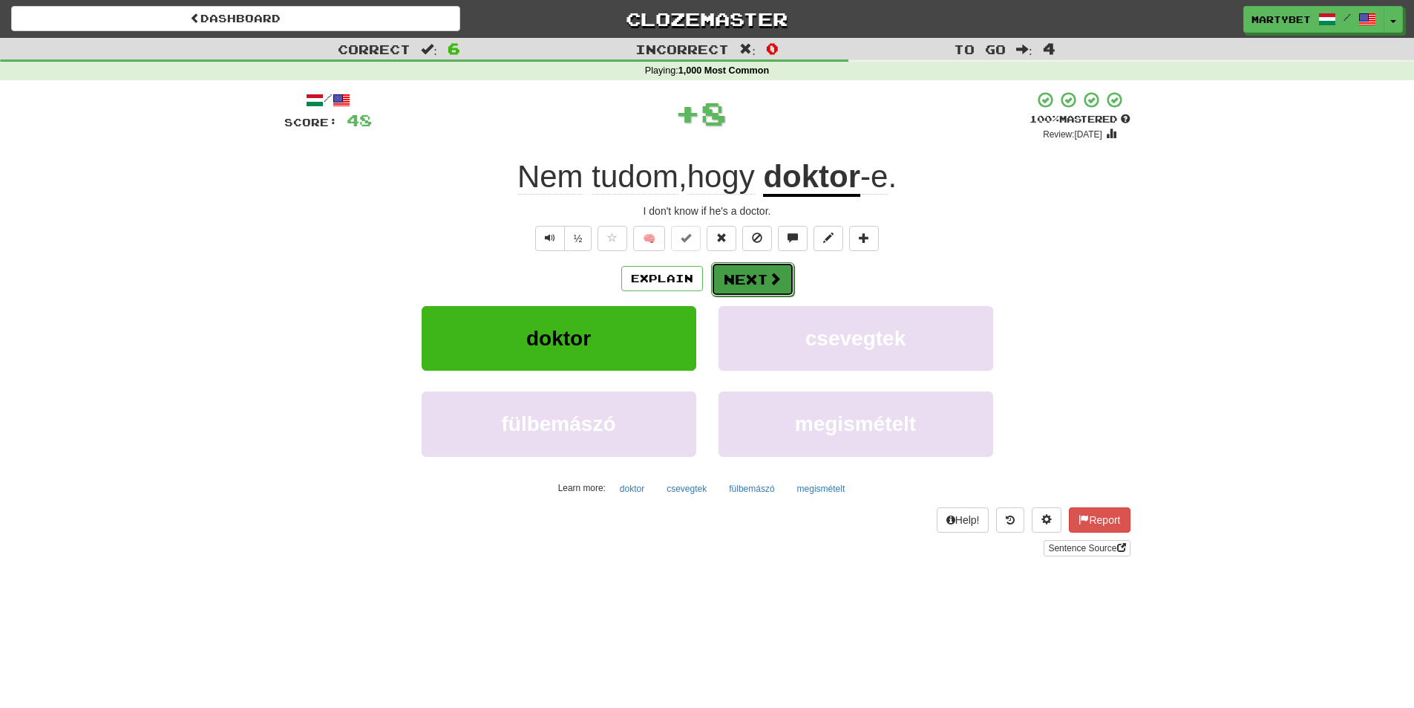
click at [746, 283] on button "Next" at bounding box center [752, 279] width 83 height 34
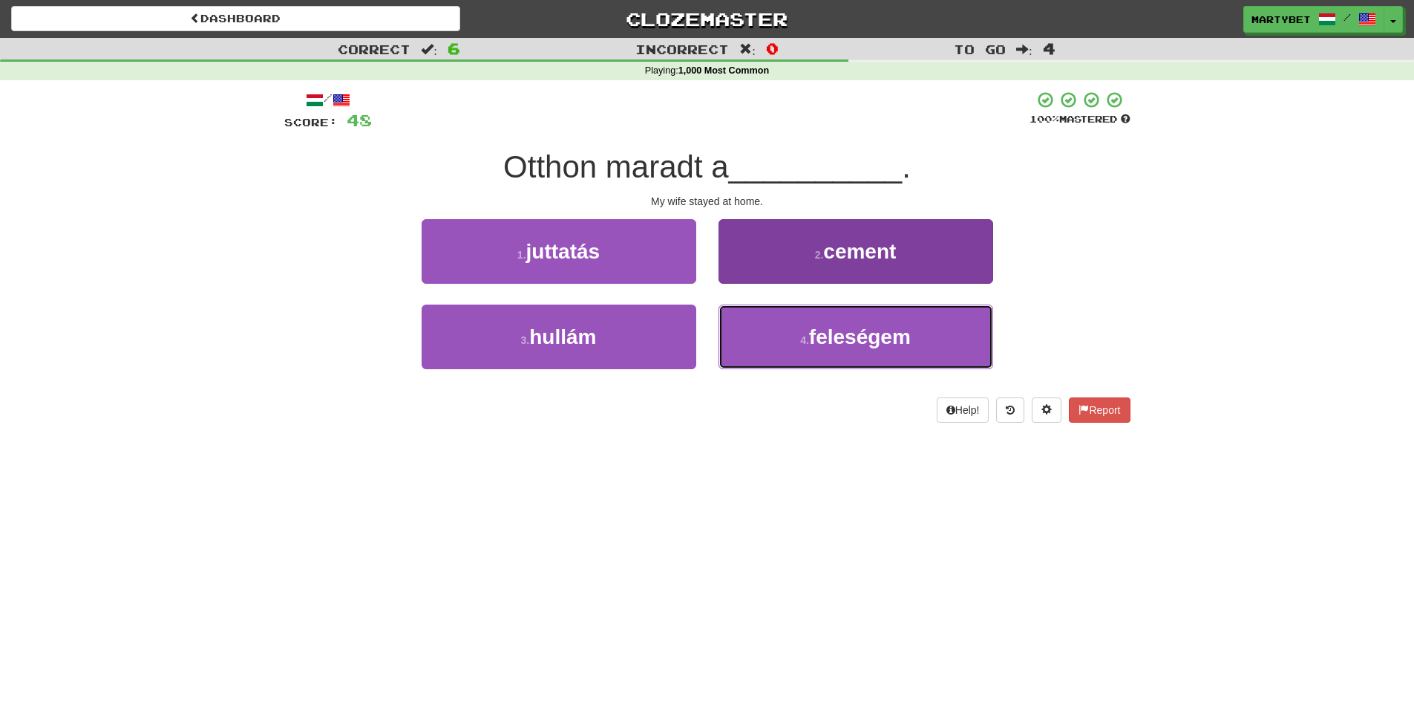
drag, startPoint x: 861, startPoint y: 332, endPoint x: 852, endPoint y: 332, distance: 8.9
click at [862, 332] on span "feleségem" at bounding box center [860, 336] width 102 height 23
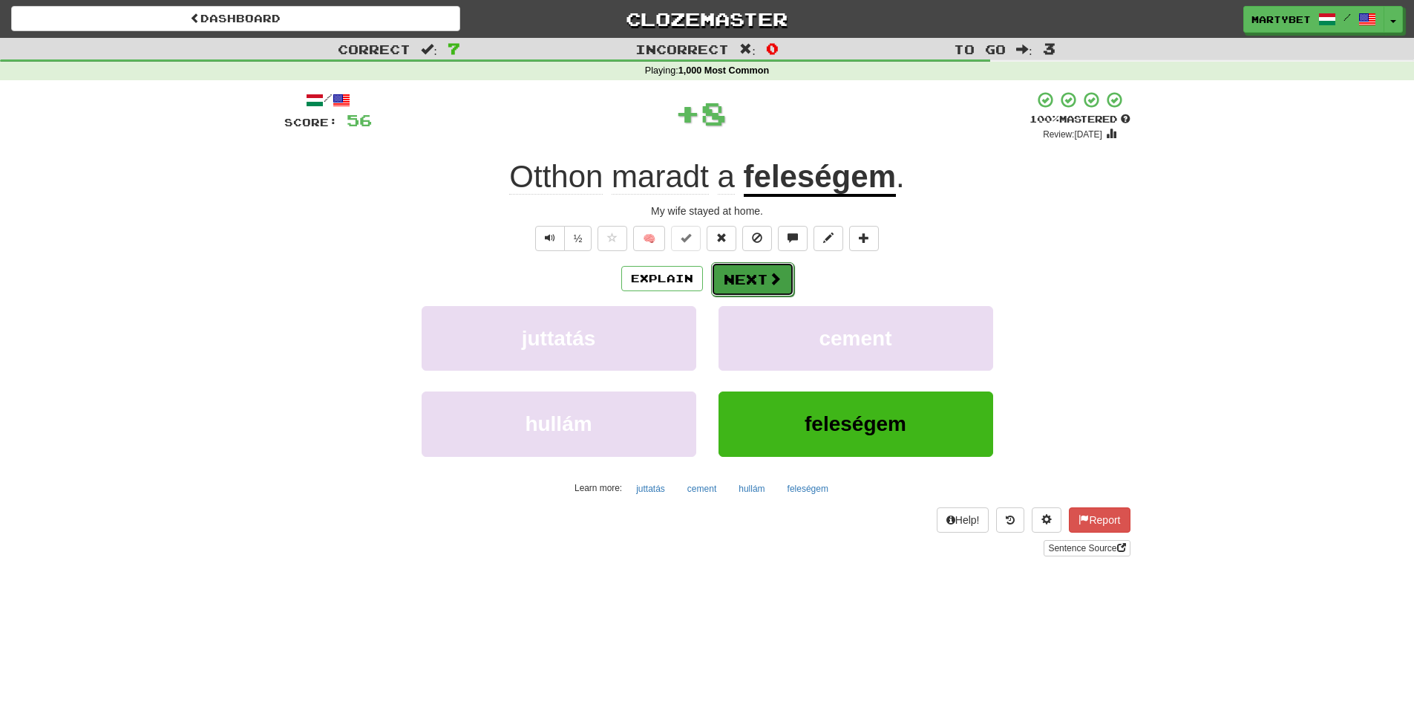
click at [748, 274] on button "Next" at bounding box center [752, 279] width 83 height 34
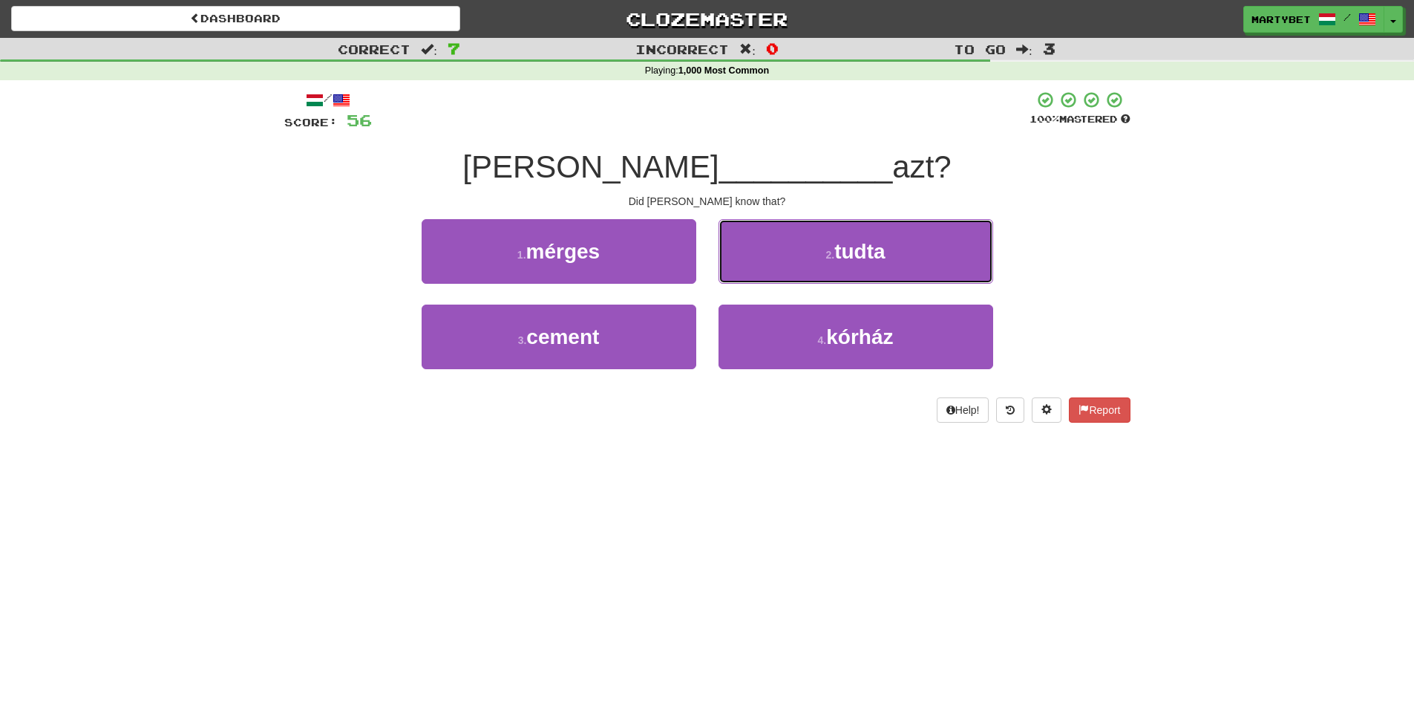
click at [875, 258] on span "tudta" at bounding box center [860, 251] width 50 height 23
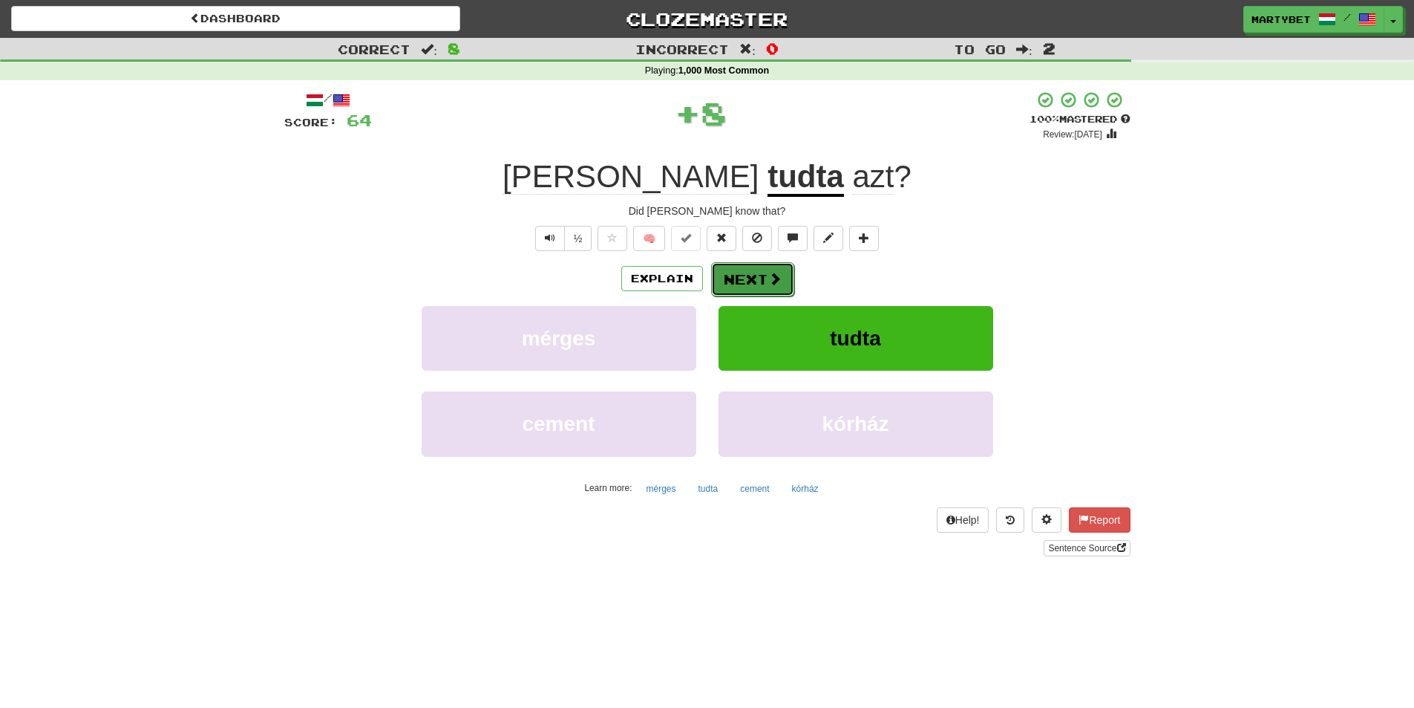
click at [759, 280] on button "Next" at bounding box center [752, 279] width 83 height 34
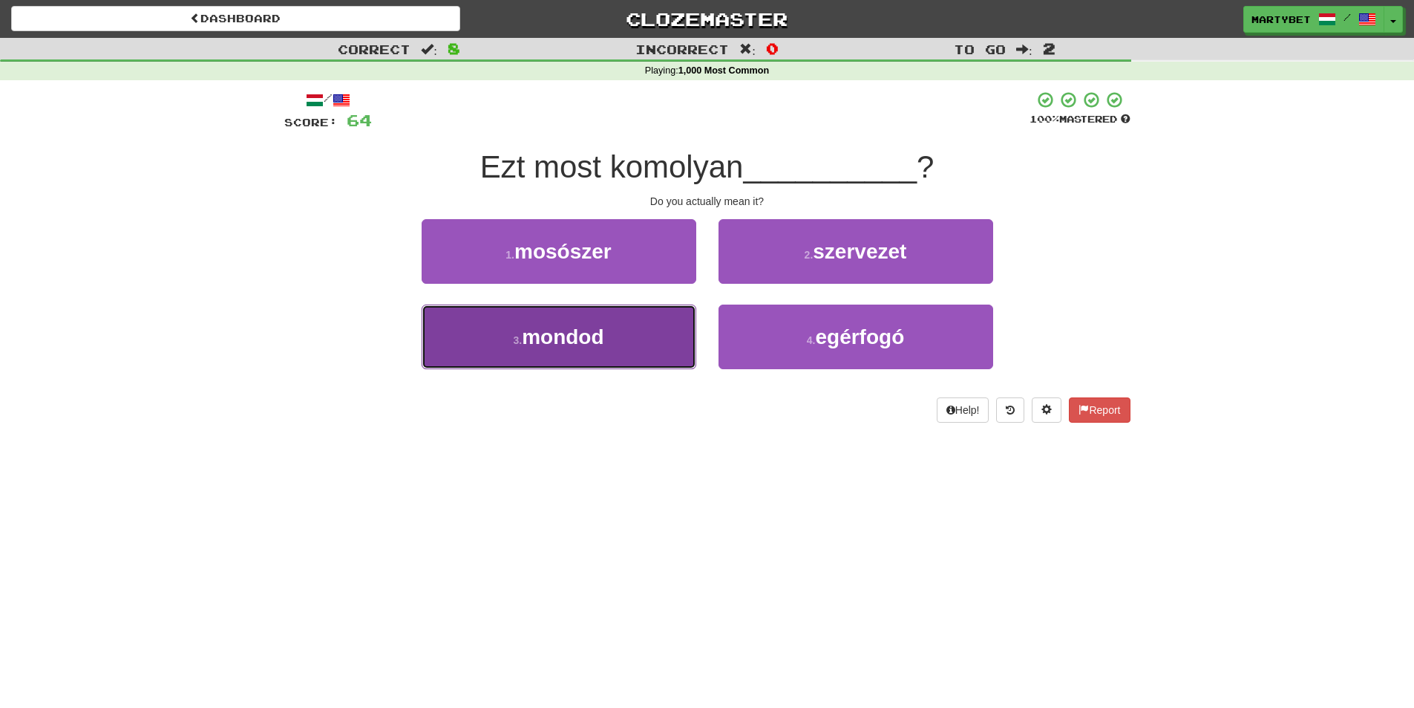
click at [577, 334] on span "mondod" at bounding box center [563, 336] width 82 height 23
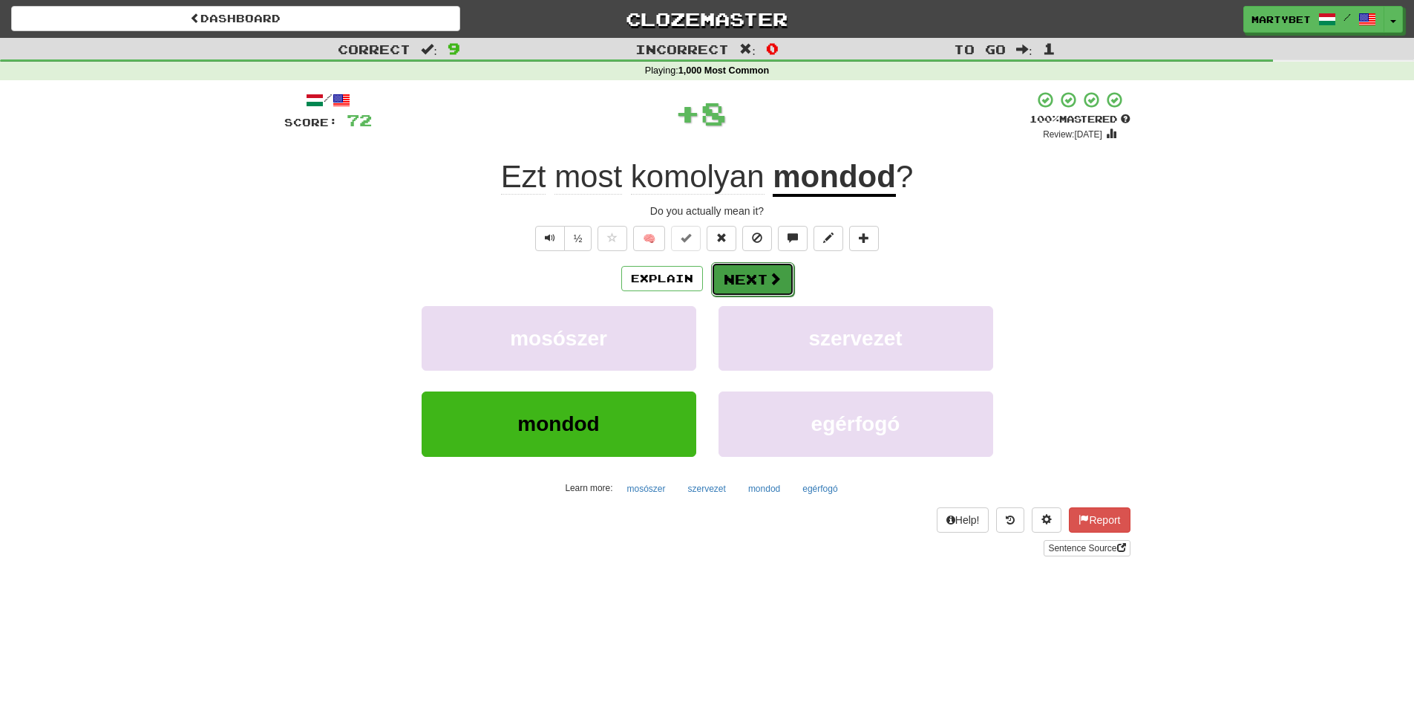
click at [748, 275] on button "Next" at bounding box center [752, 279] width 83 height 34
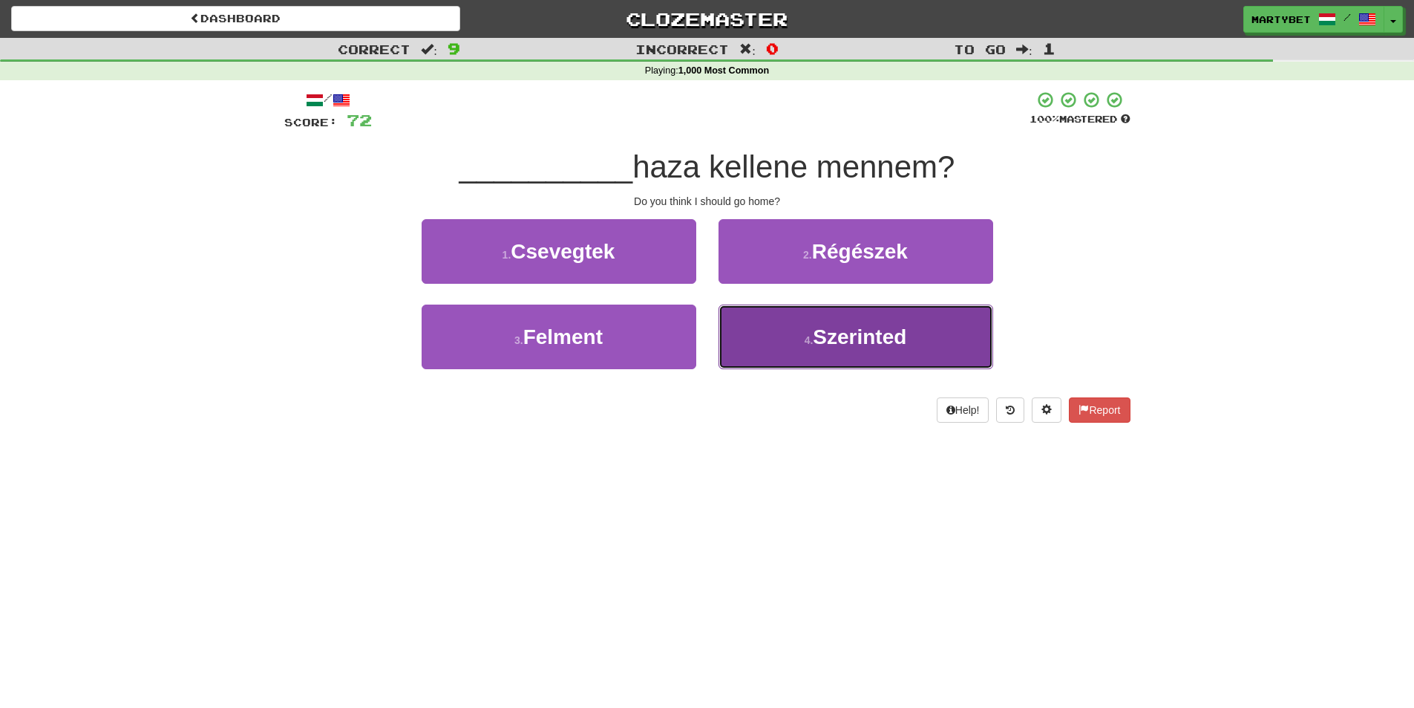
click at [858, 334] on span "Szerinted" at bounding box center [860, 336] width 94 height 23
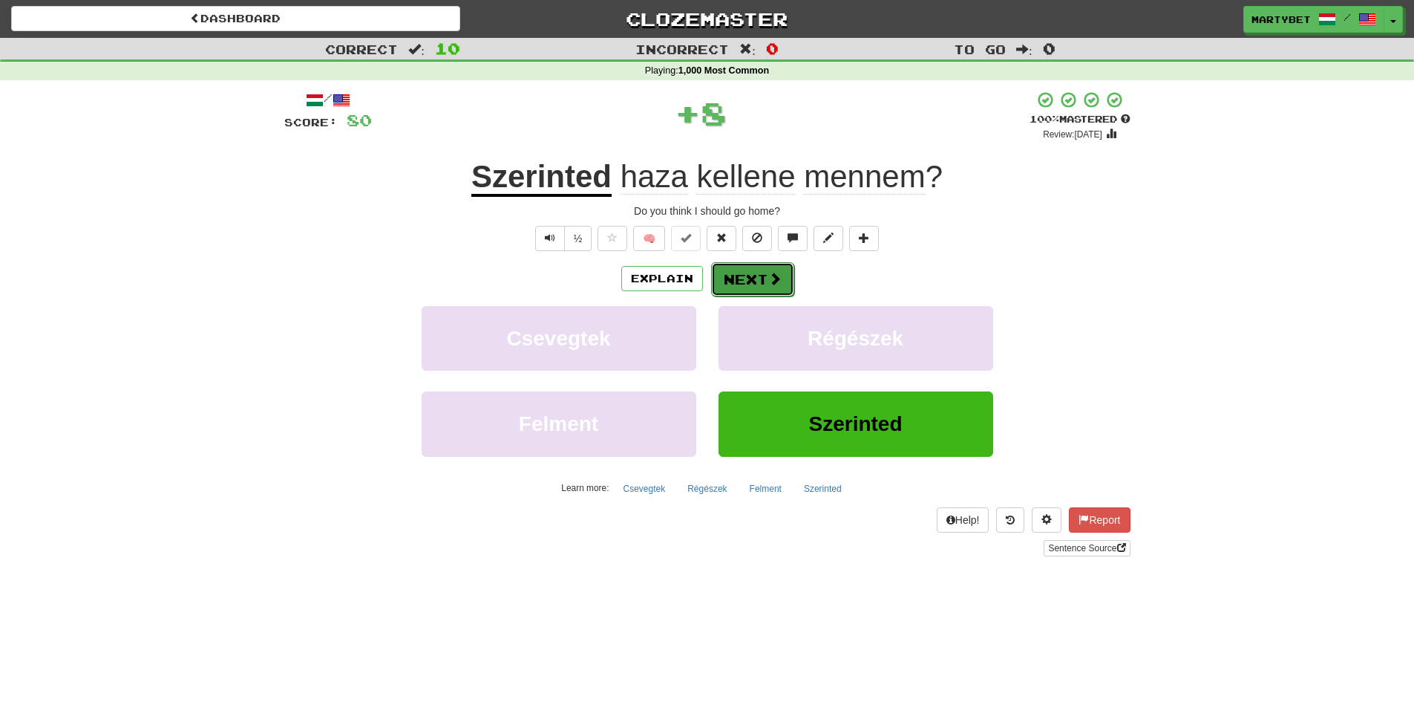
click at [750, 282] on button "Next" at bounding box center [752, 279] width 83 height 34
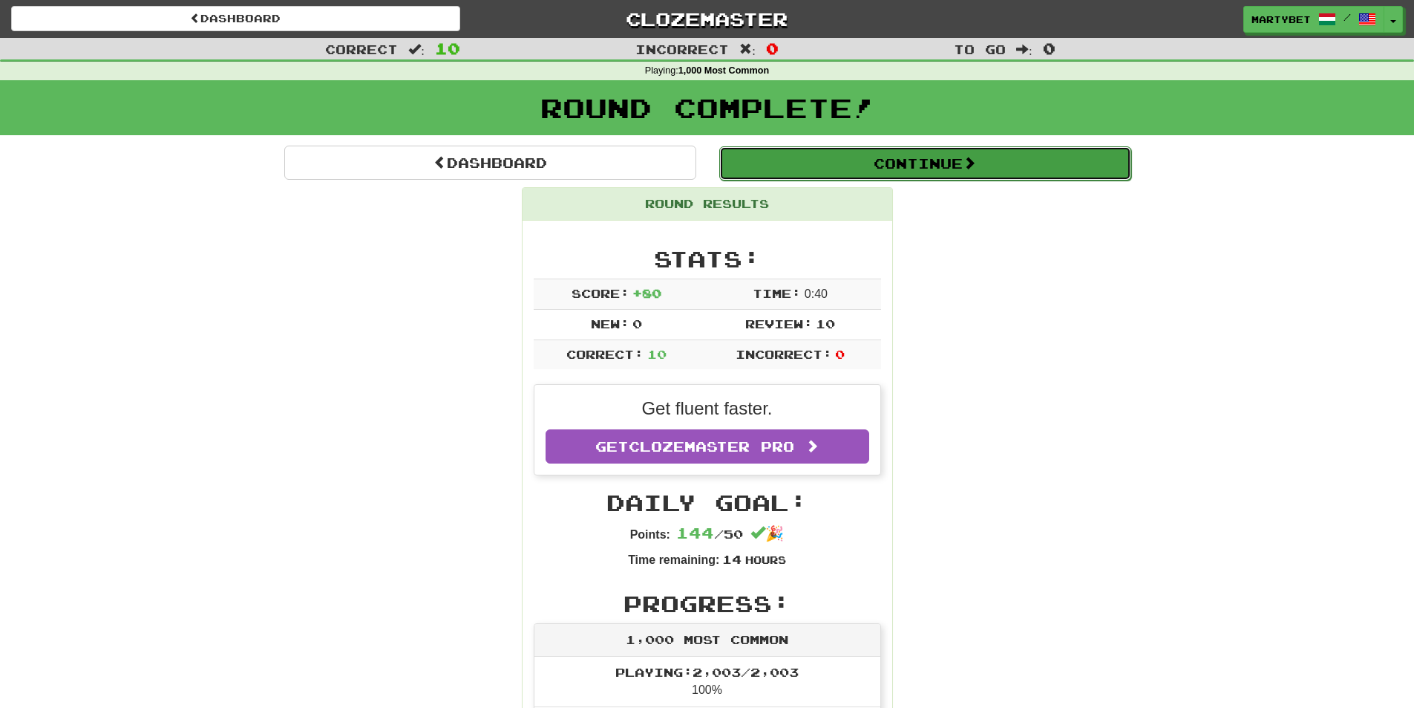
click at [884, 157] on button "Continue" at bounding box center [925, 163] width 412 height 34
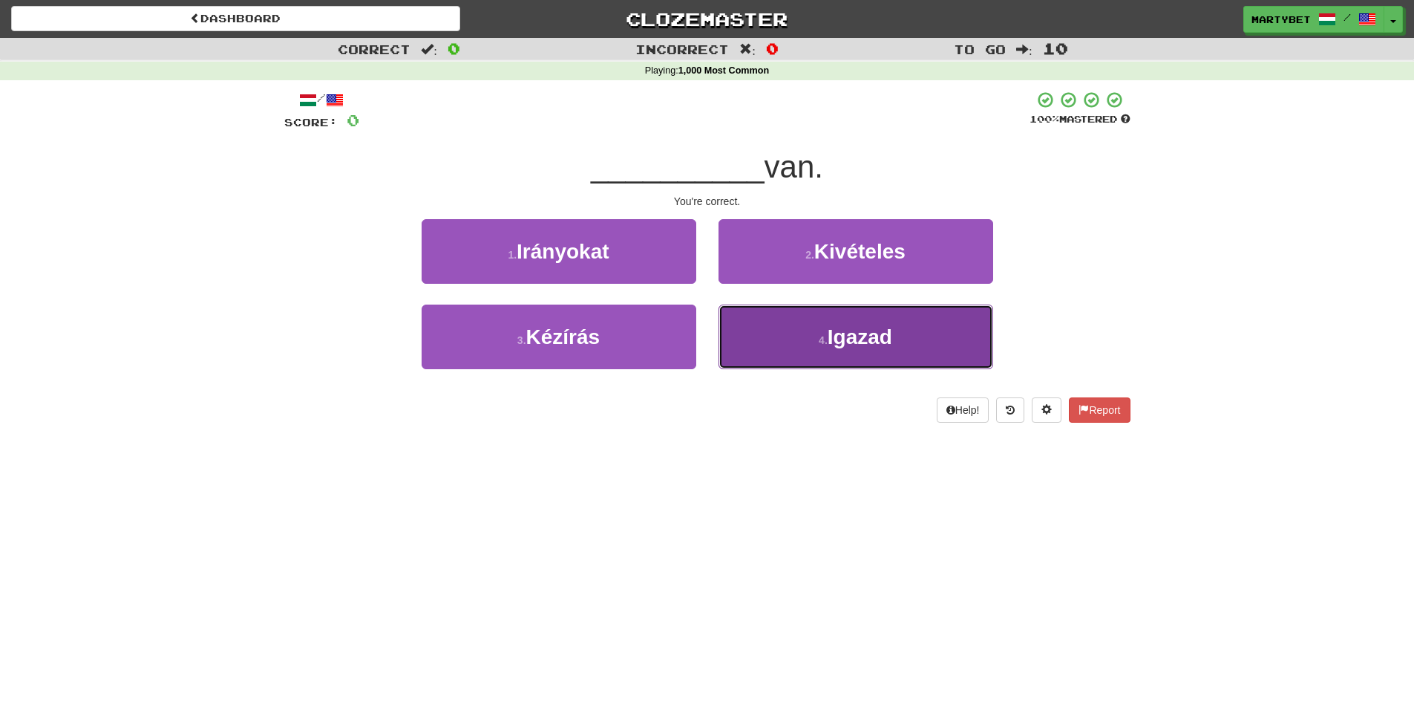
click at [861, 349] on button "4 . Igazad" at bounding box center [856, 336] width 275 height 65
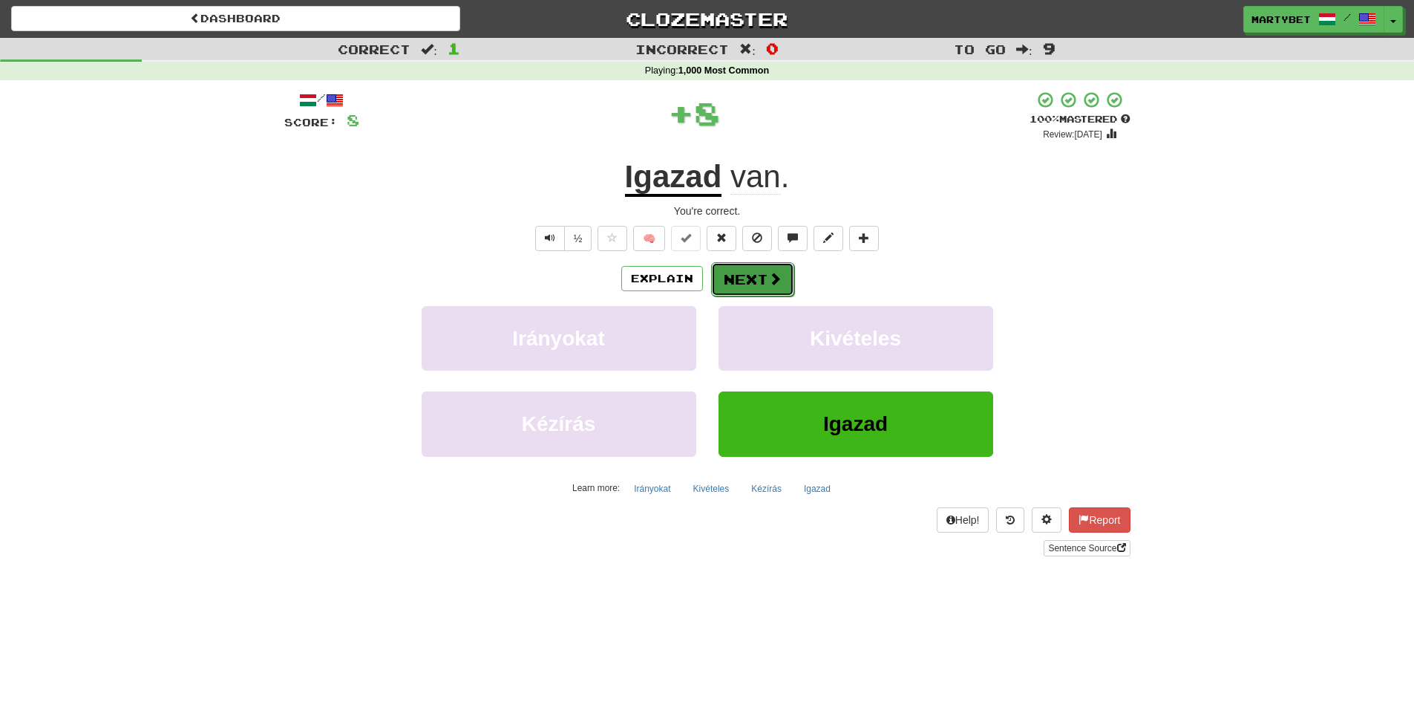
click at [757, 273] on button "Next" at bounding box center [752, 279] width 83 height 34
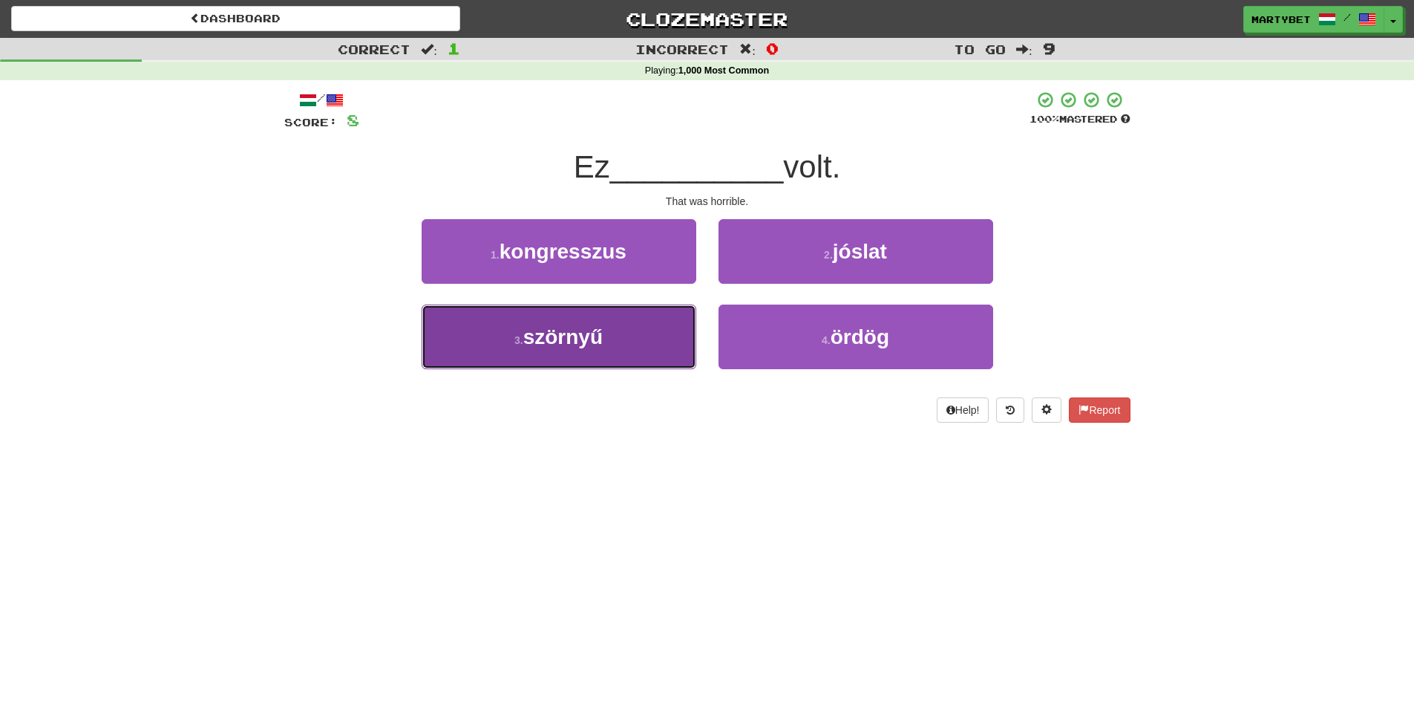
click at [572, 342] on span "szörnyű" at bounding box center [562, 336] width 79 height 23
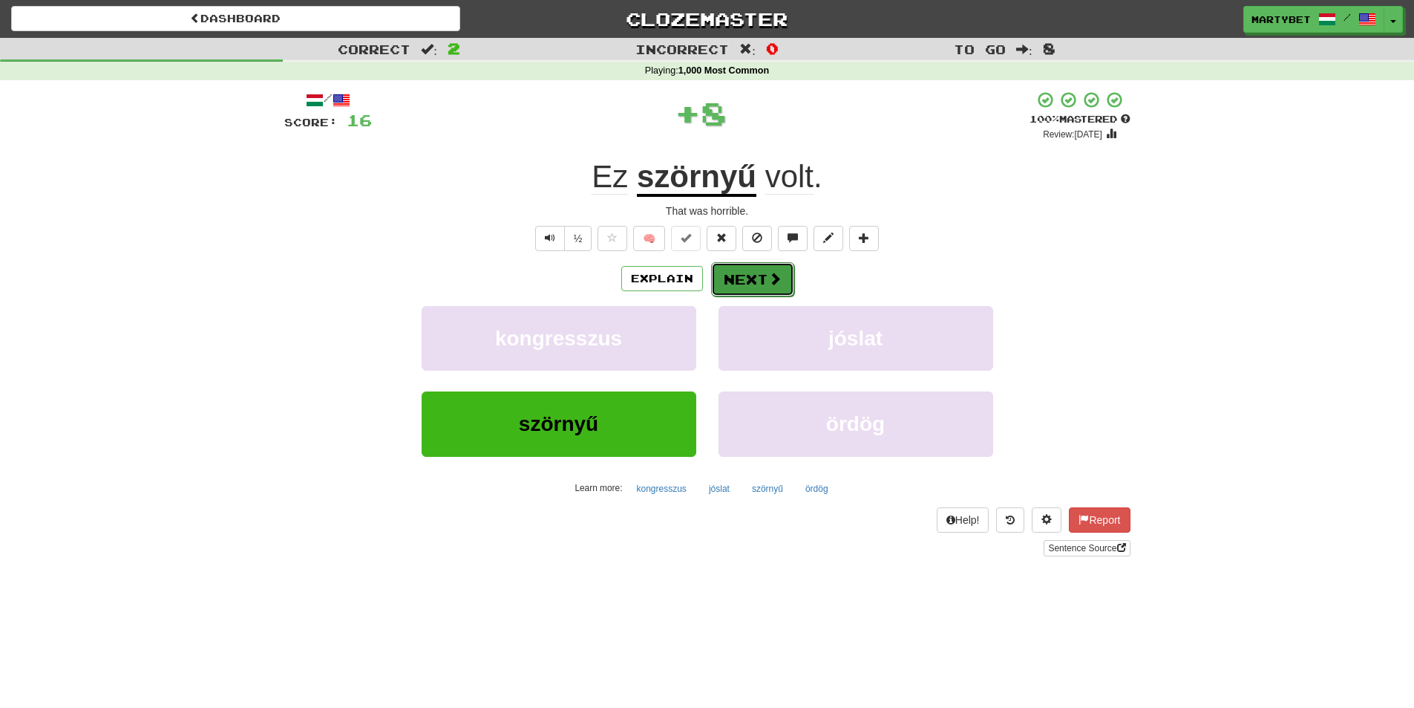
click at [723, 280] on button "Next" at bounding box center [752, 279] width 83 height 34
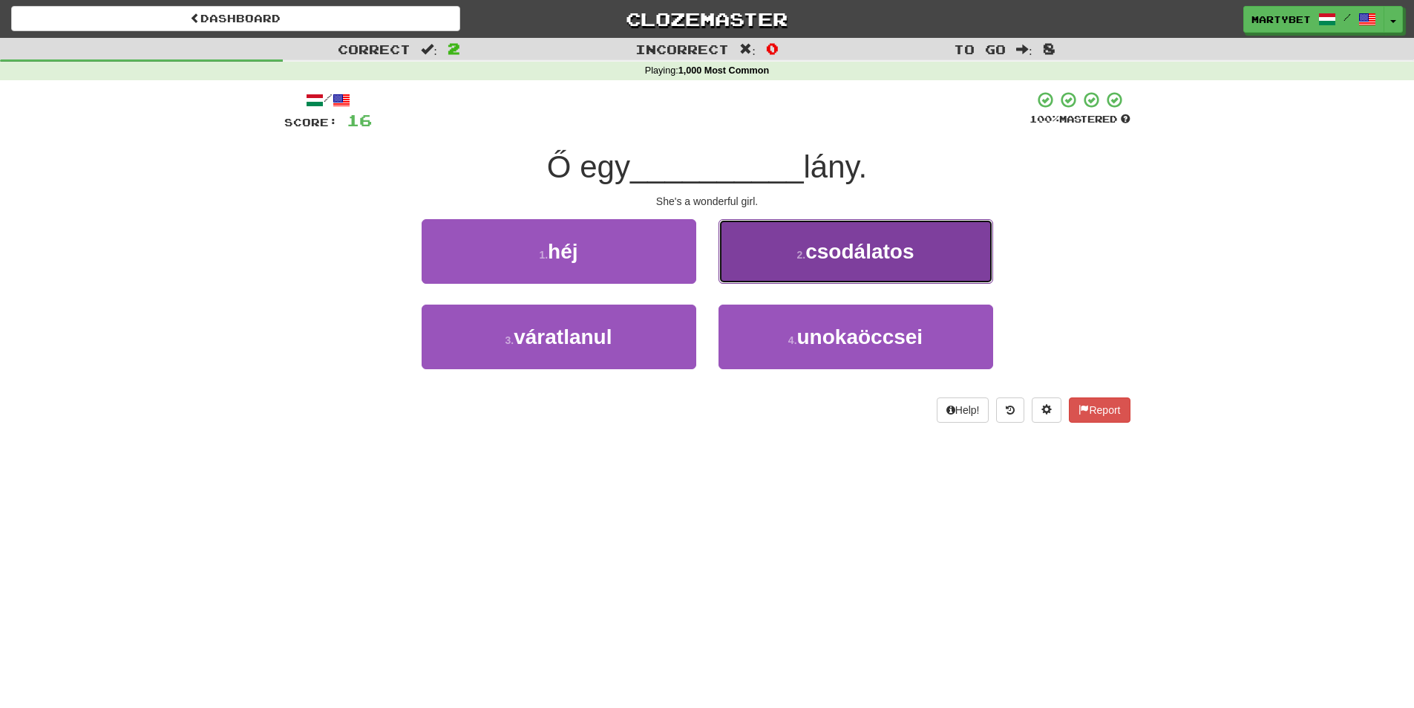
click at [835, 255] on span "csodálatos" at bounding box center [860, 251] width 108 height 23
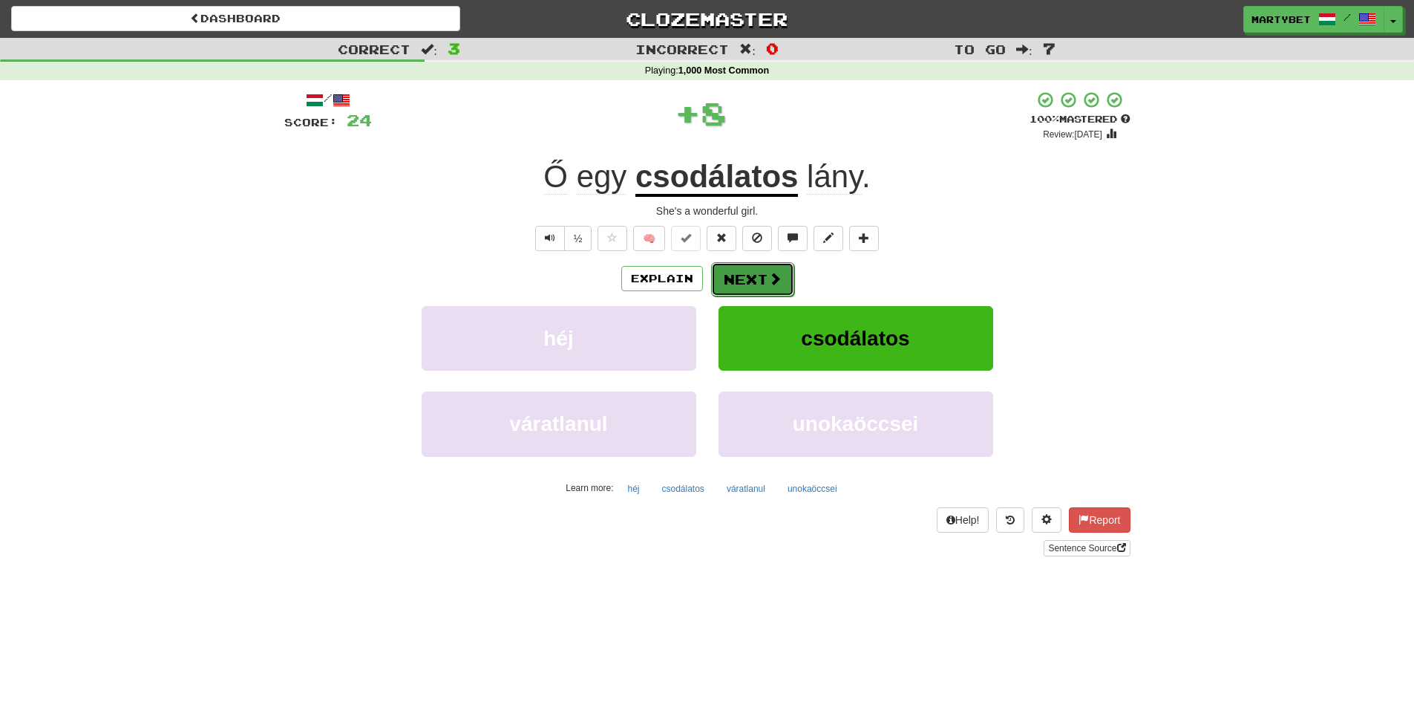
click at [760, 274] on button "Next" at bounding box center [752, 279] width 83 height 34
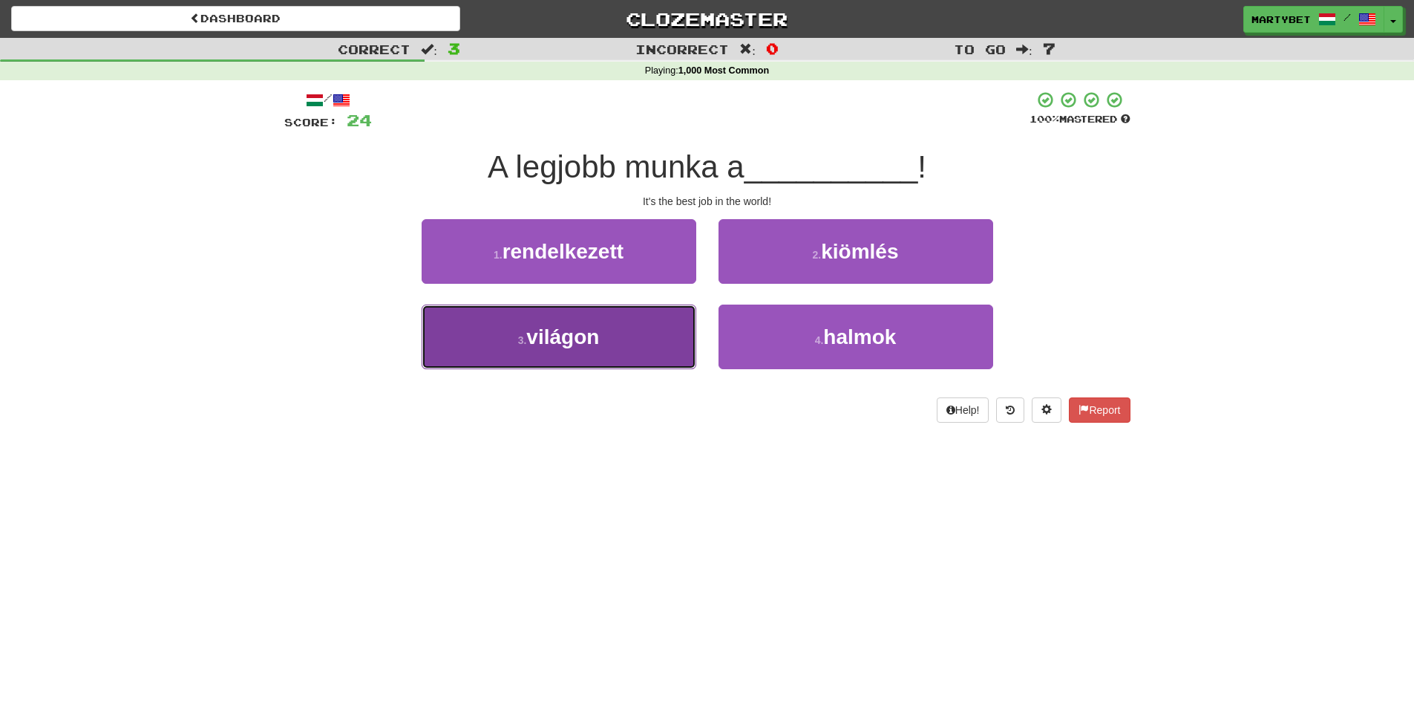
click at [578, 331] on span "világon" at bounding box center [562, 336] width 73 height 23
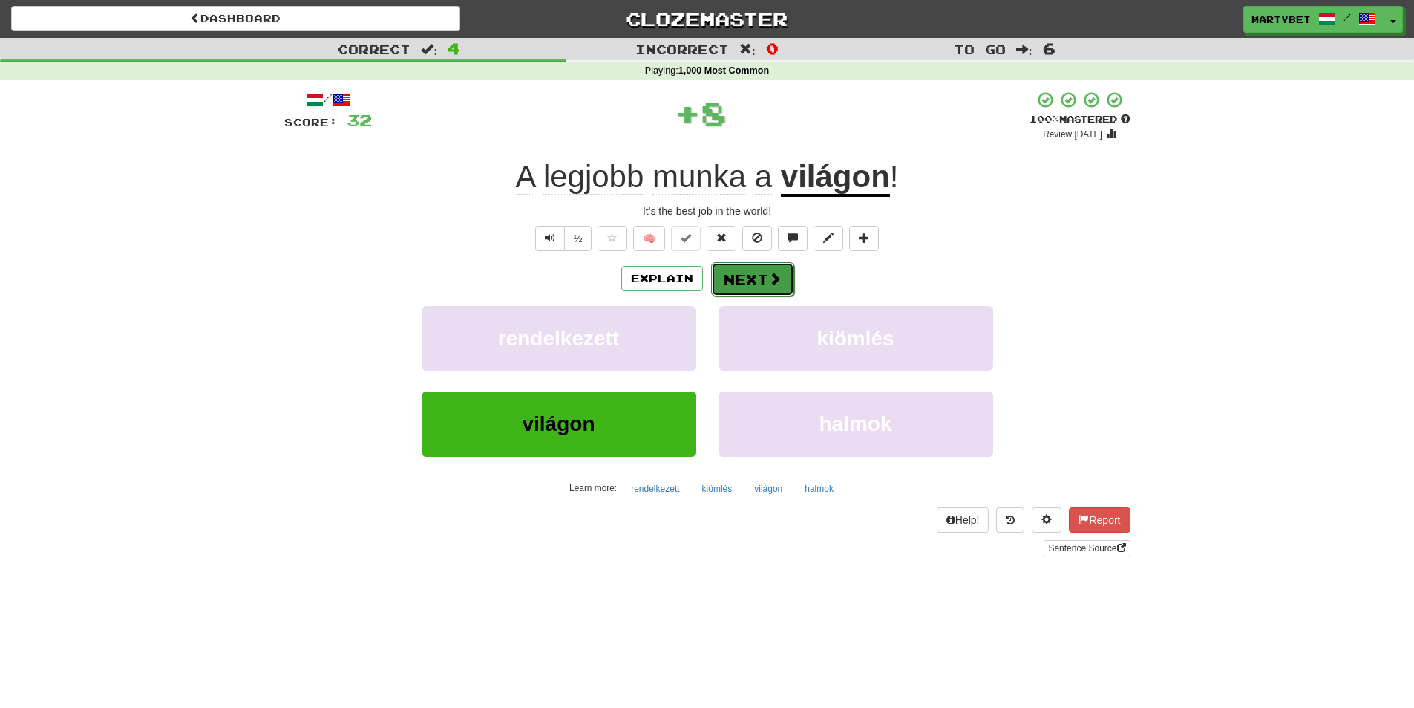
click at [729, 275] on button "Next" at bounding box center [752, 279] width 83 height 34
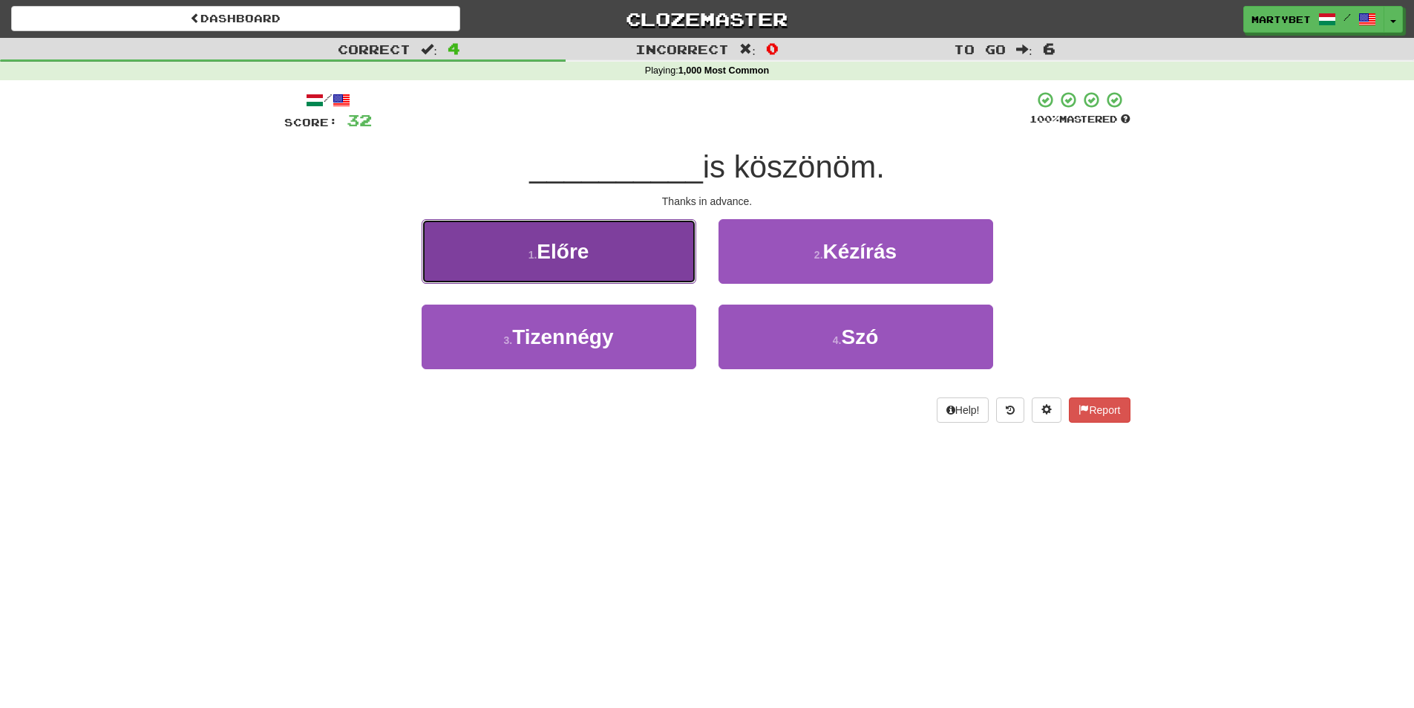
click at [570, 253] on span "Előre" at bounding box center [563, 251] width 52 height 23
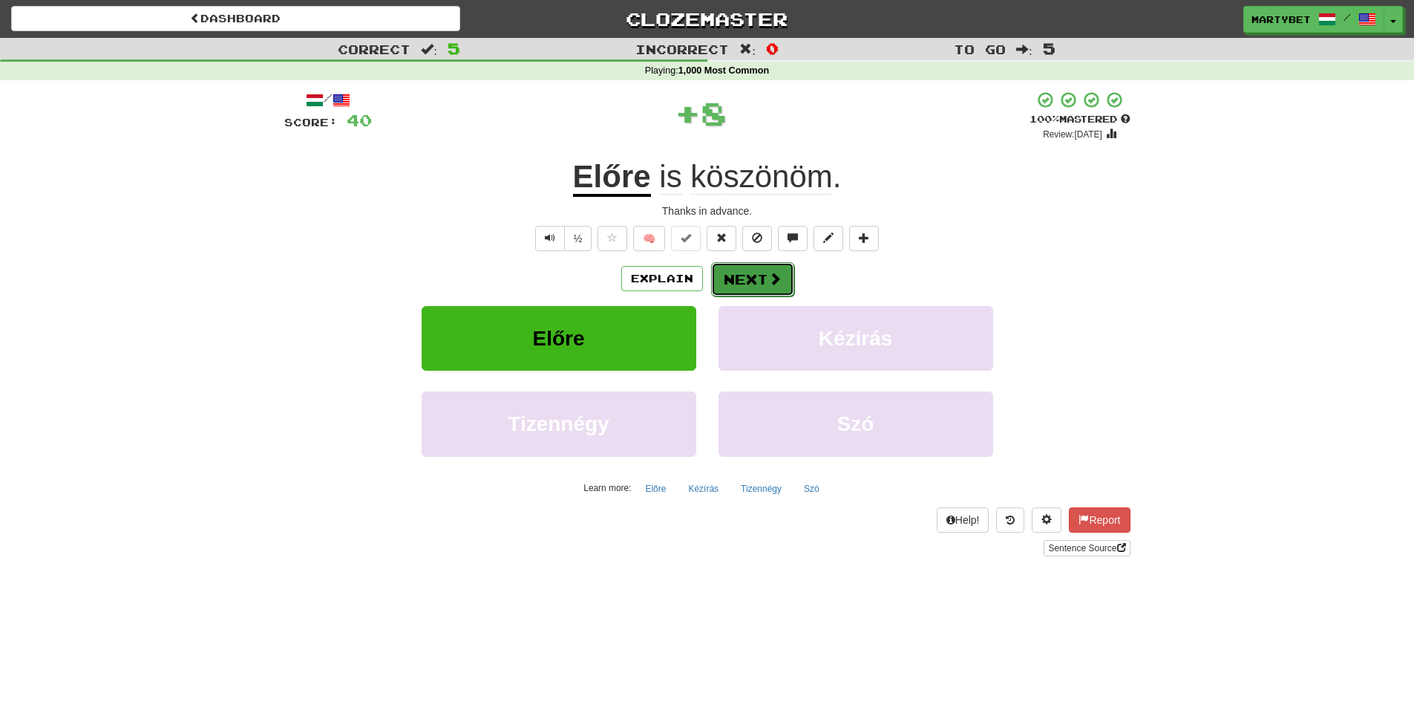
click at [737, 281] on button "Next" at bounding box center [752, 279] width 83 height 34
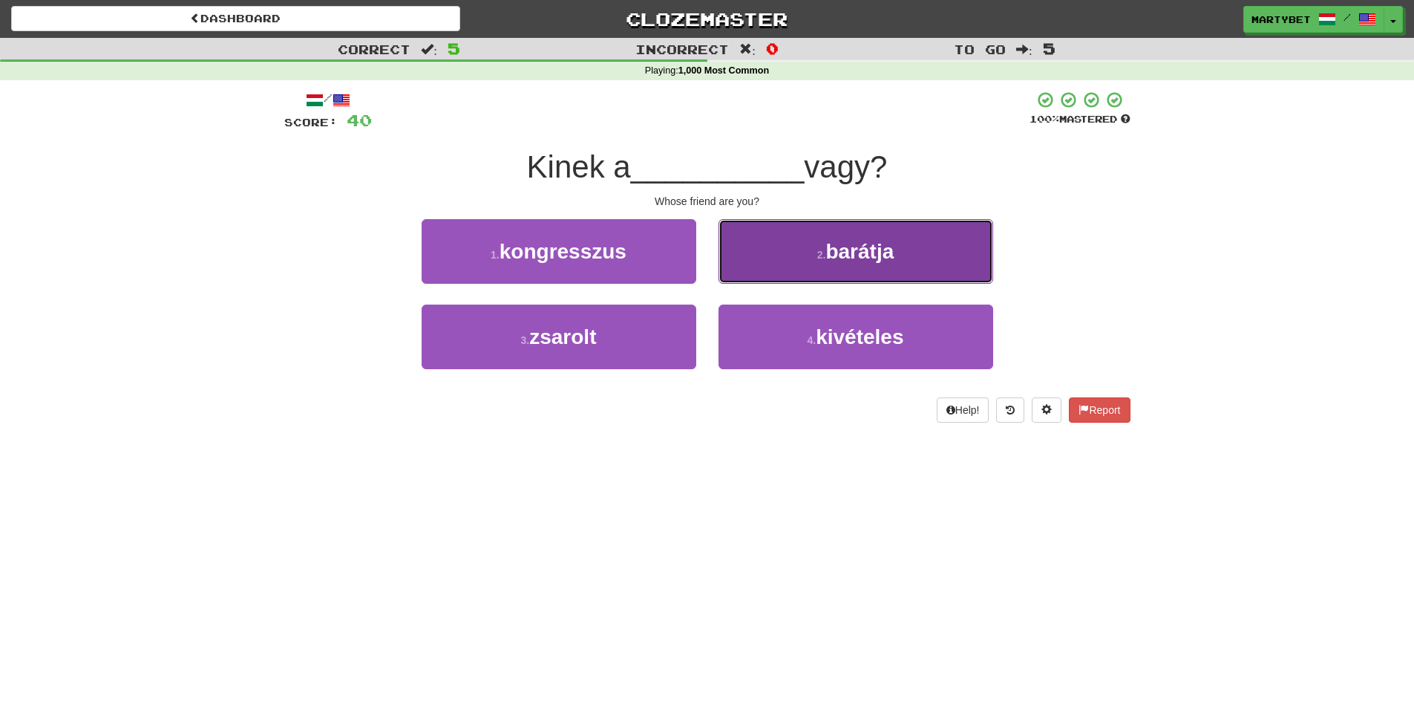
click at [868, 259] on span "barátja" at bounding box center [860, 251] width 68 height 23
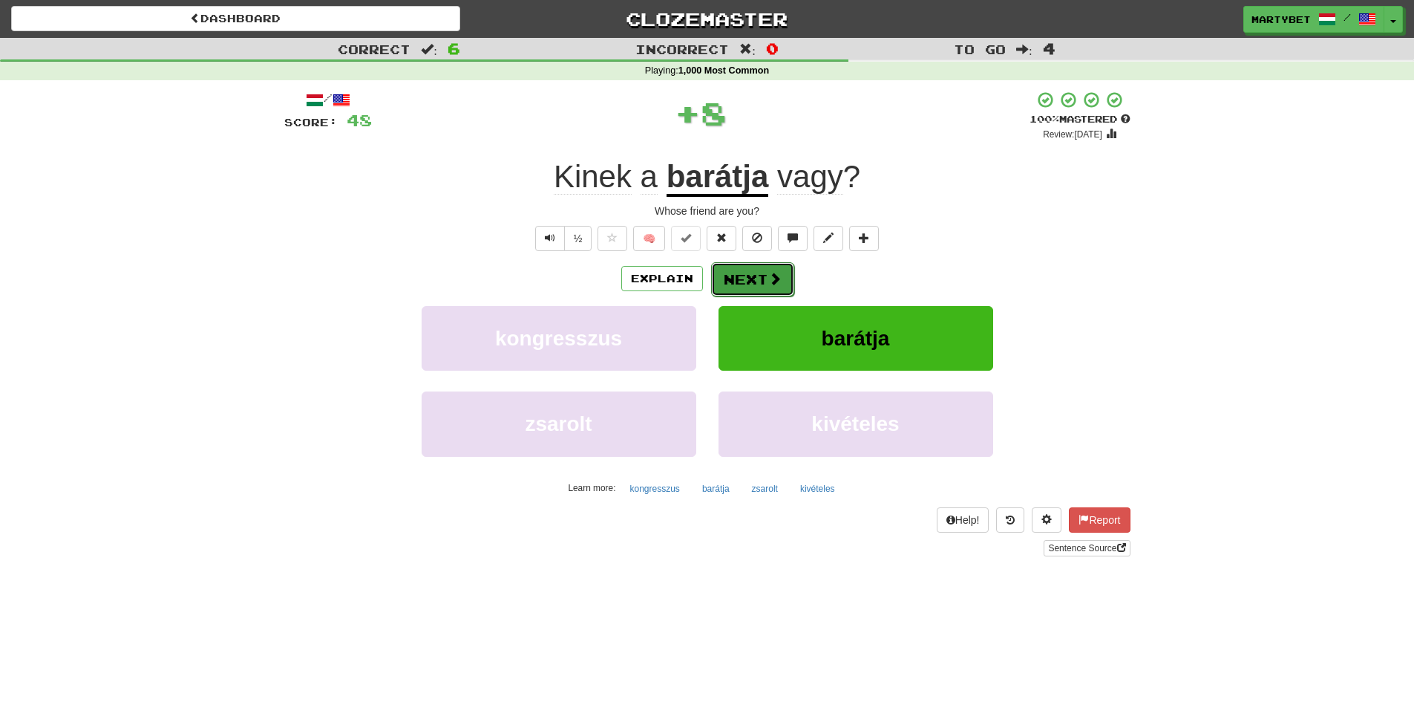
click at [771, 272] on span at bounding box center [775, 278] width 13 height 13
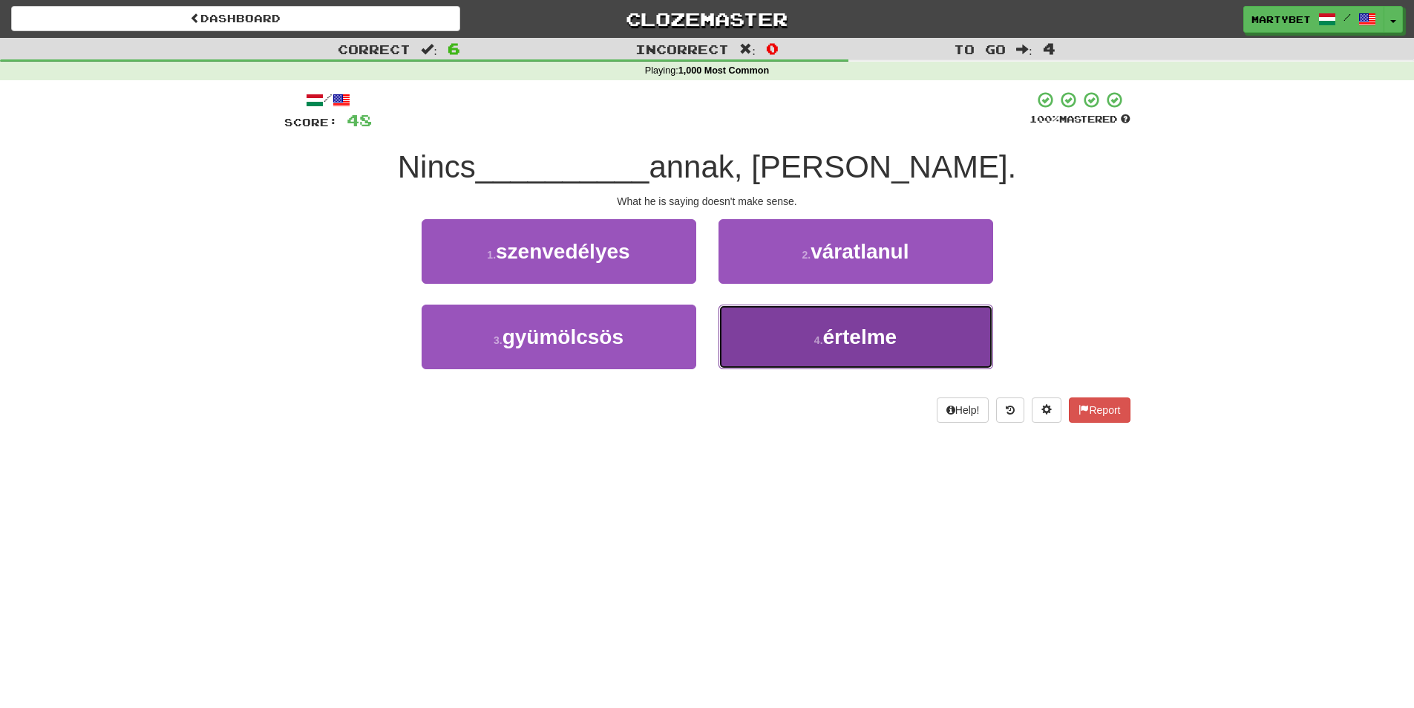
click at [845, 347] on span "értelme" at bounding box center [860, 336] width 74 height 23
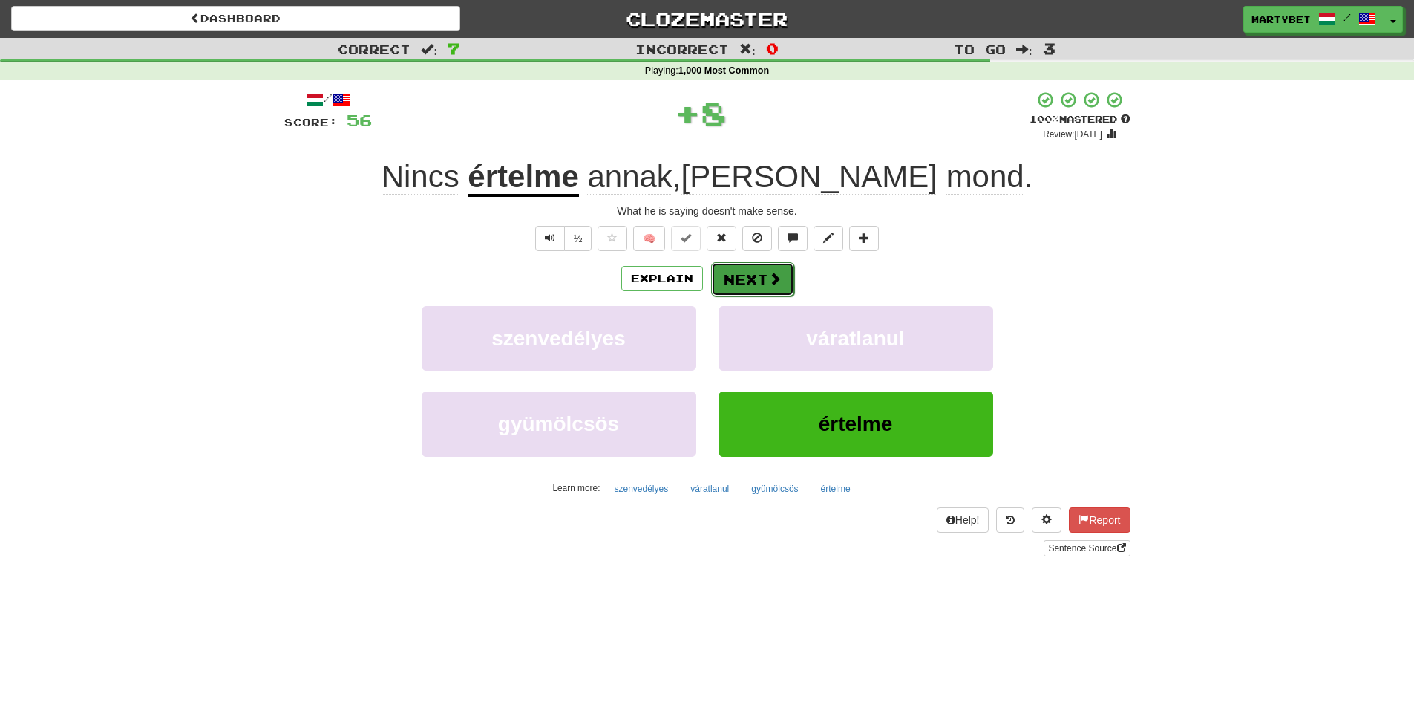
click at [760, 289] on button "Next" at bounding box center [752, 279] width 83 height 34
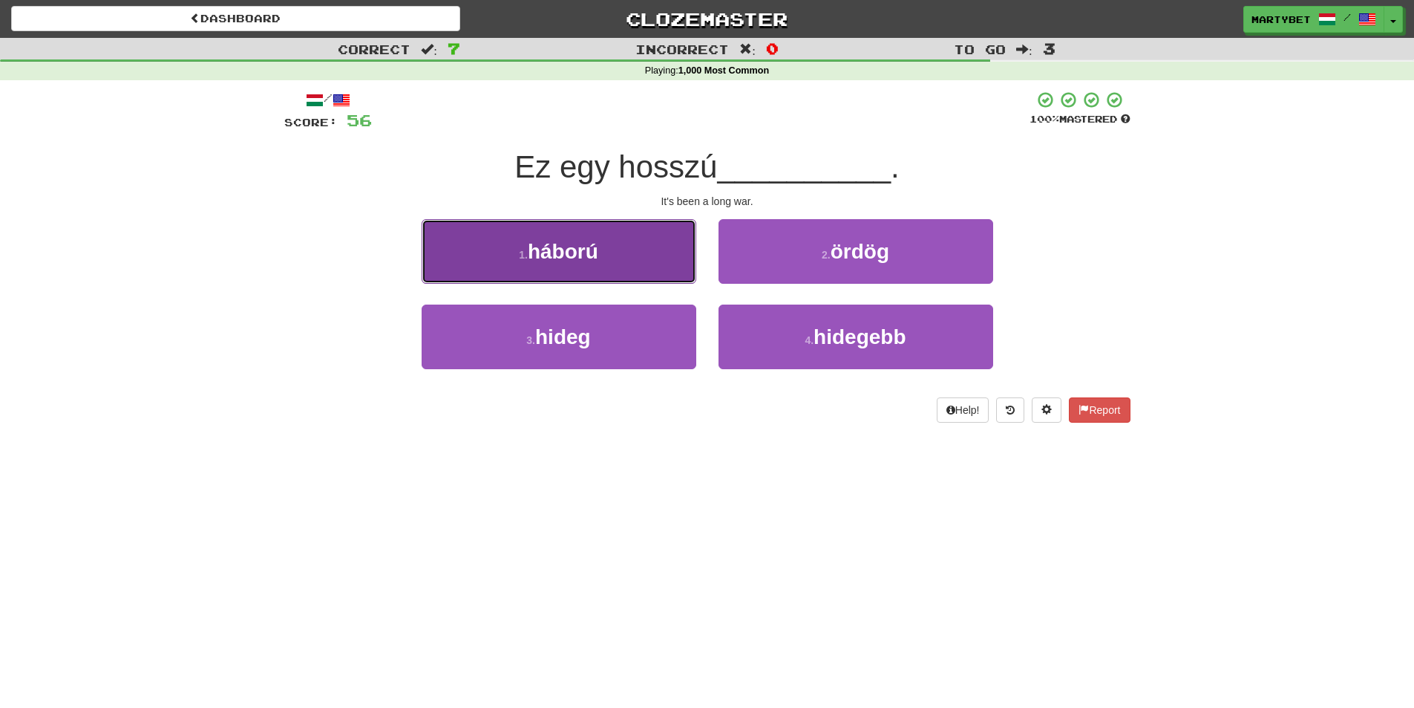
click at [578, 265] on button "1 . háború" at bounding box center [559, 251] width 275 height 65
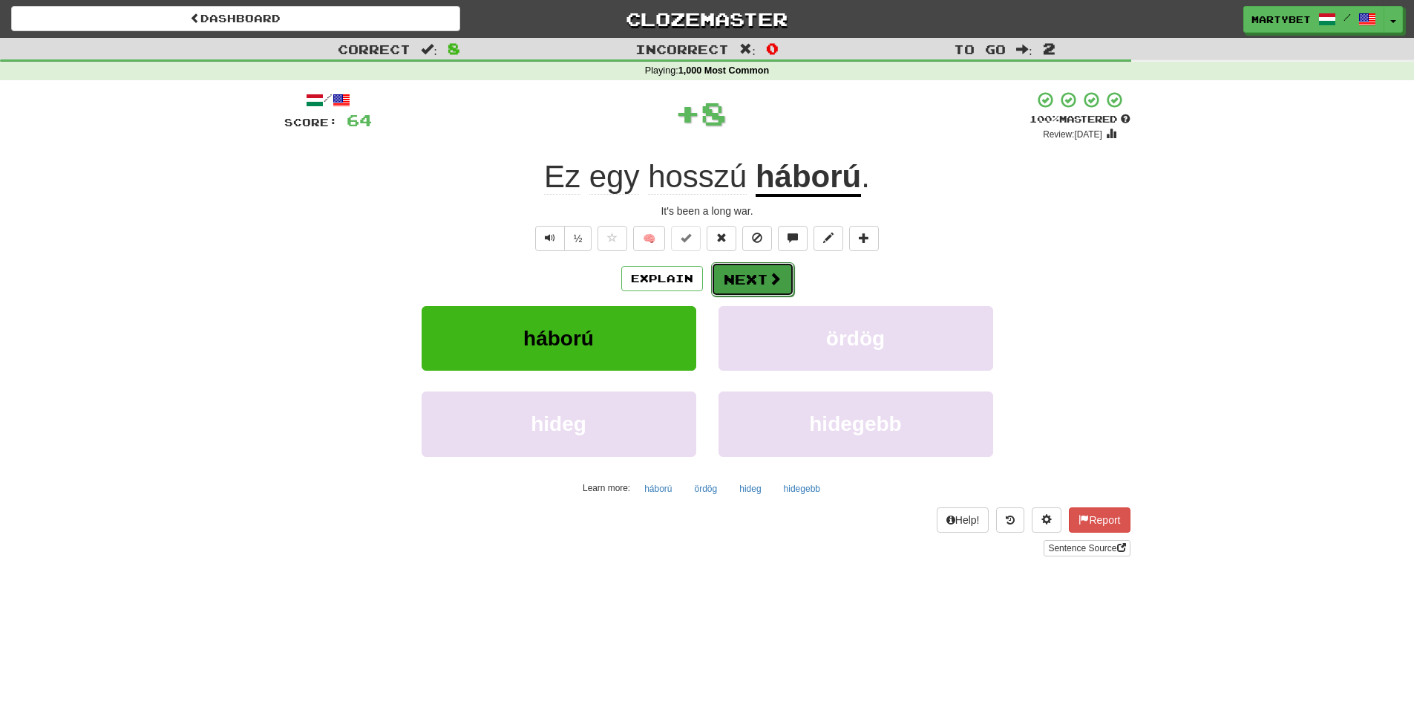
click at [749, 270] on button "Next" at bounding box center [752, 279] width 83 height 34
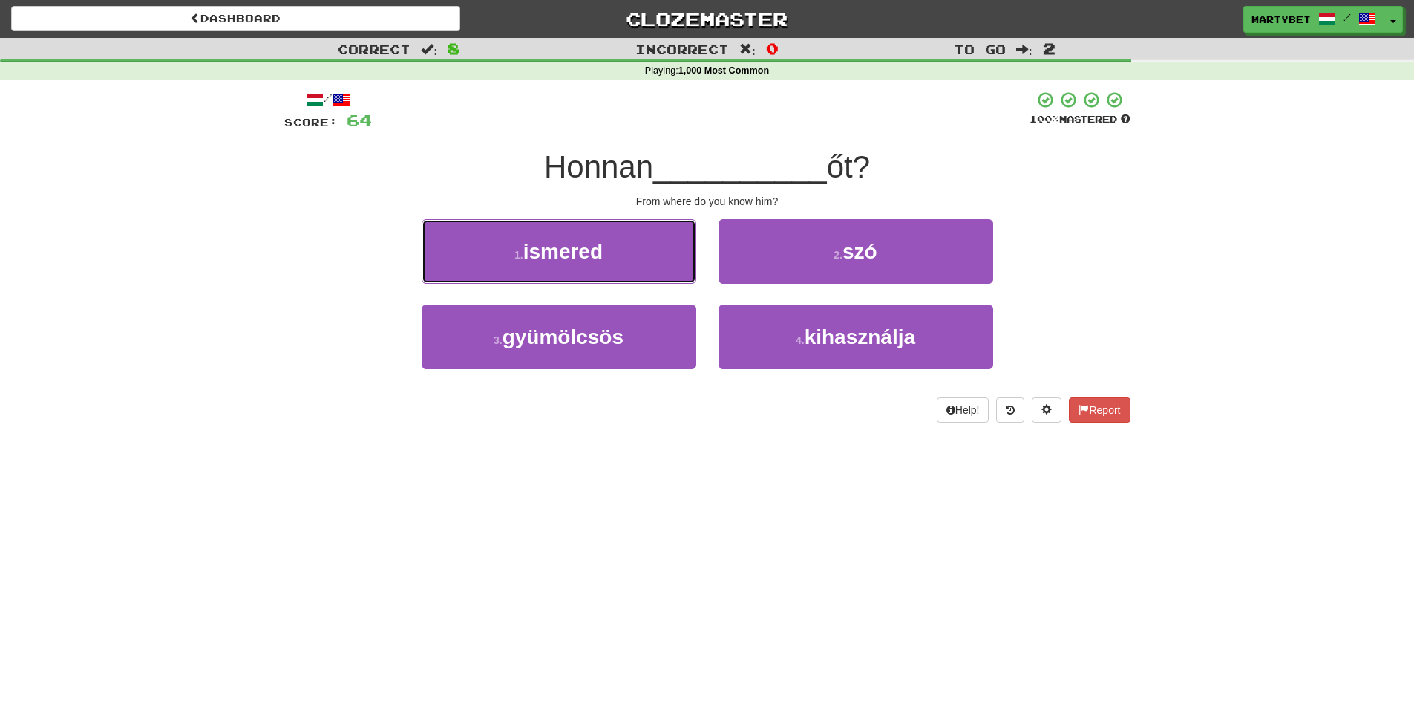
click at [553, 258] on span "ismered" at bounding box center [562, 251] width 79 height 23
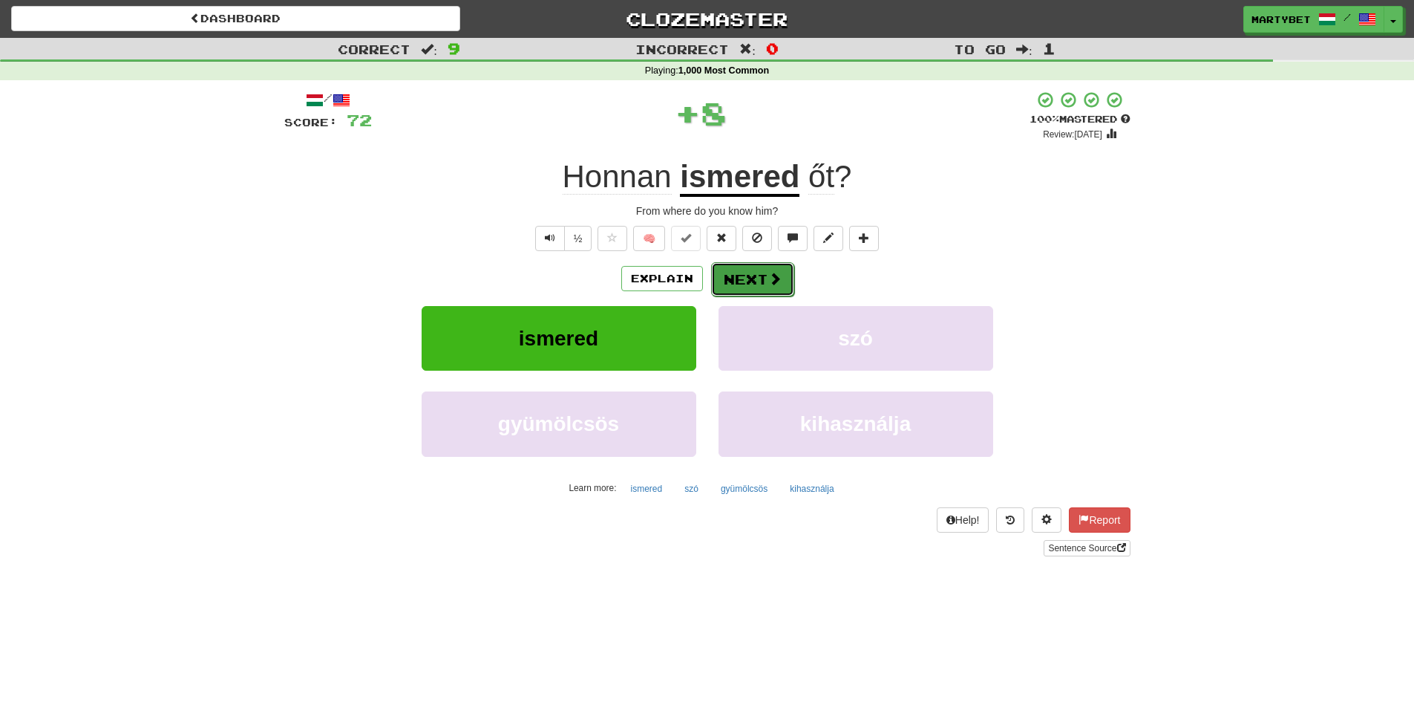
click at [760, 277] on button "Next" at bounding box center [752, 279] width 83 height 34
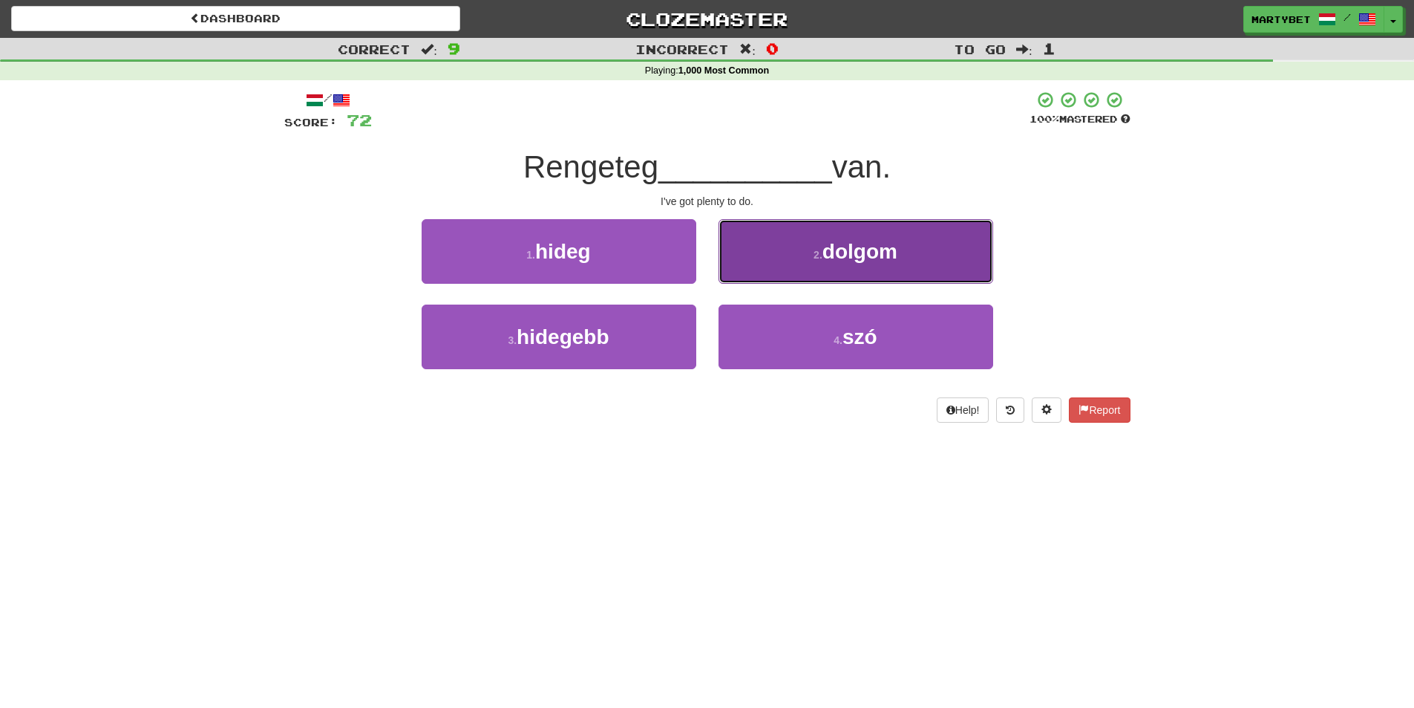
click at [861, 260] on span "dolgom" at bounding box center [860, 251] width 75 height 23
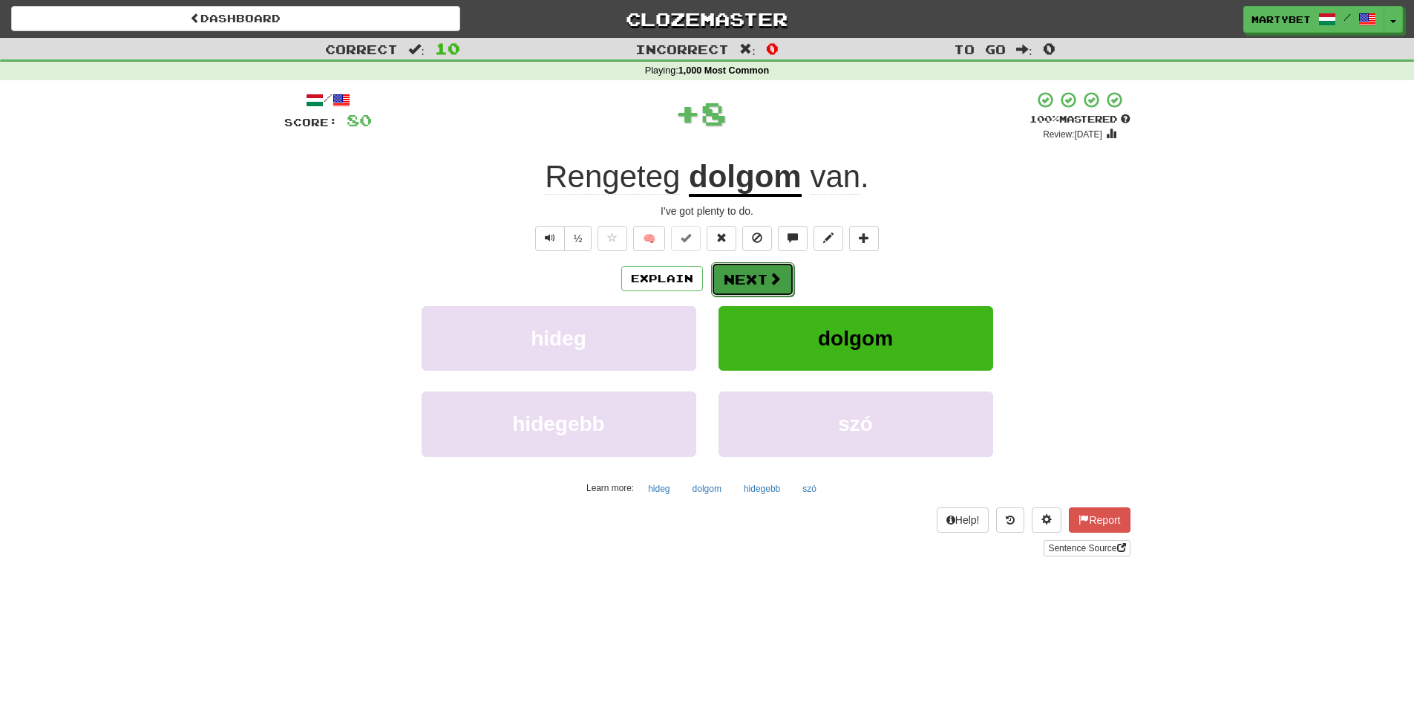
click at [777, 280] on span at bounding box center [775, 278] width 13 height 13
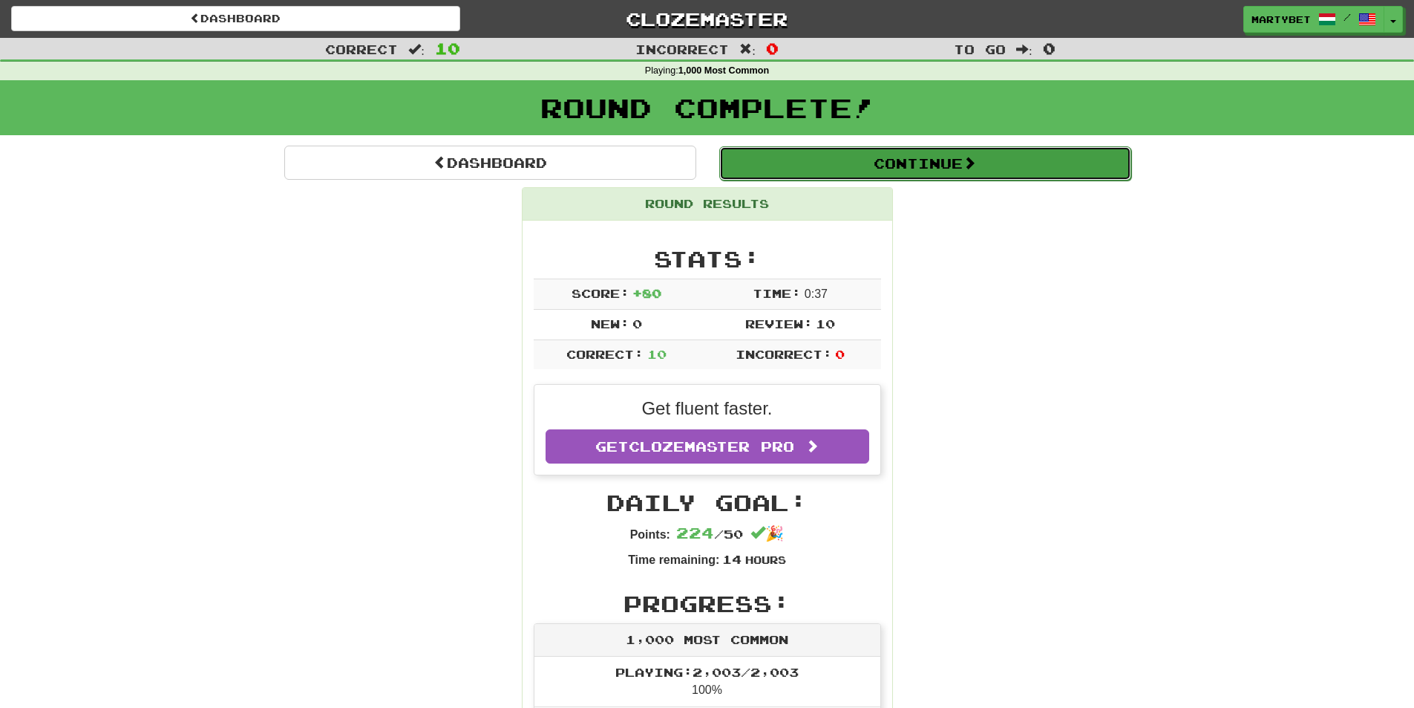
click at [892, 158] on button "Continue" at bounding box center [925, 163] width 412 height 34
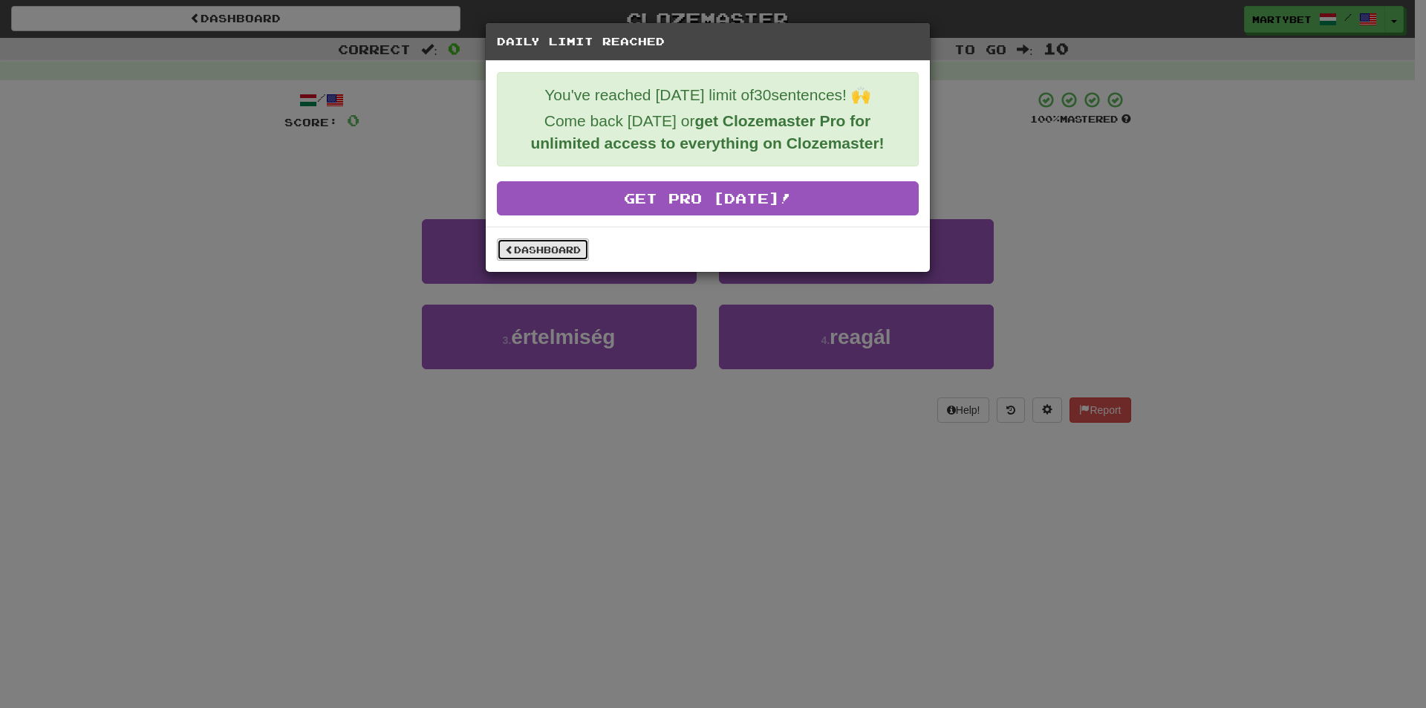
click at [541, 246] on link "Dashboard" at bounding box center [543, 249] width 92 height 22
